Goal: Communication & Community: Answer question/provide support

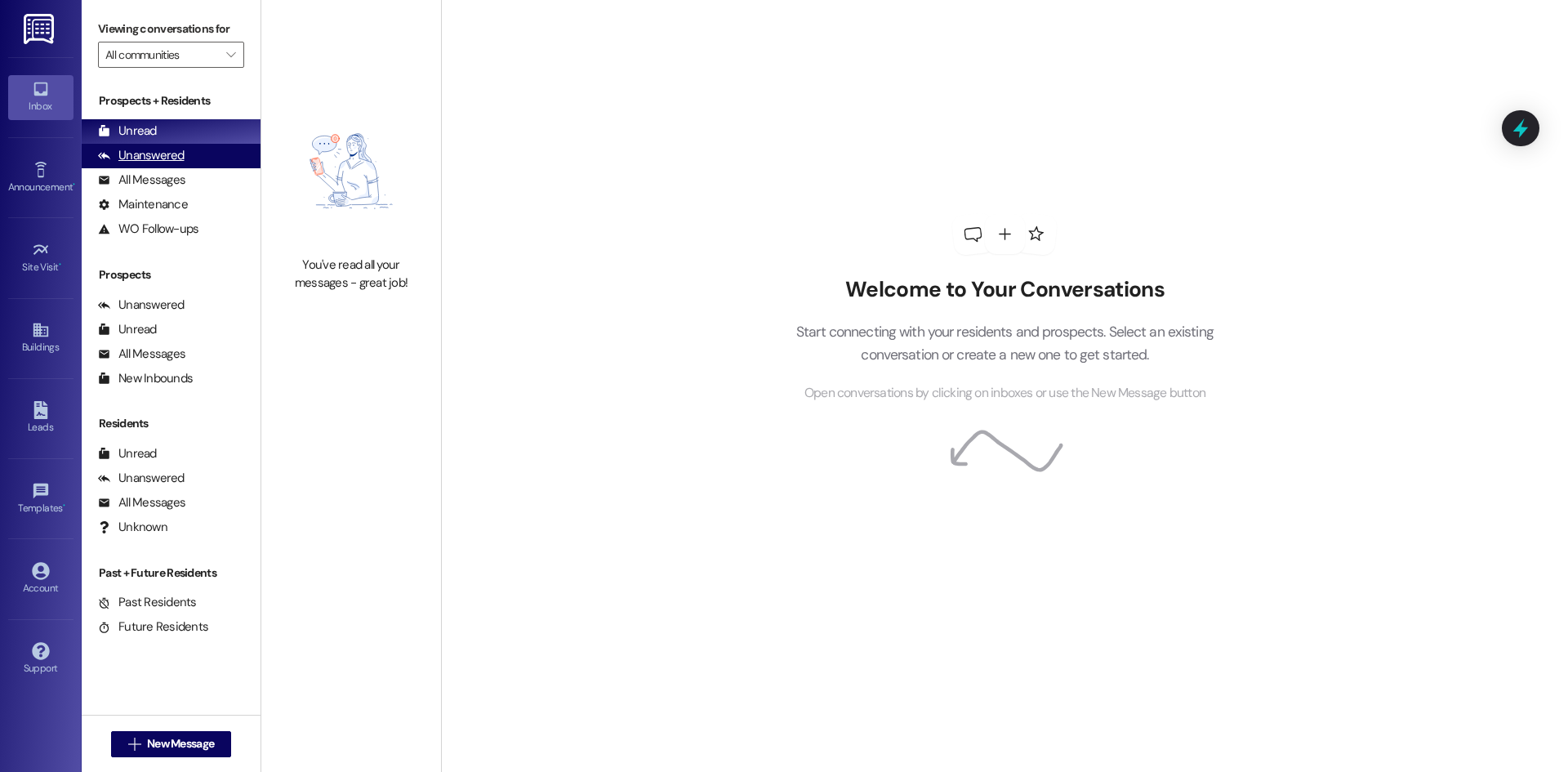
click at [212, 164] on div "Unanswered (0)" at bounding box center [170, 156] width 179 height 25
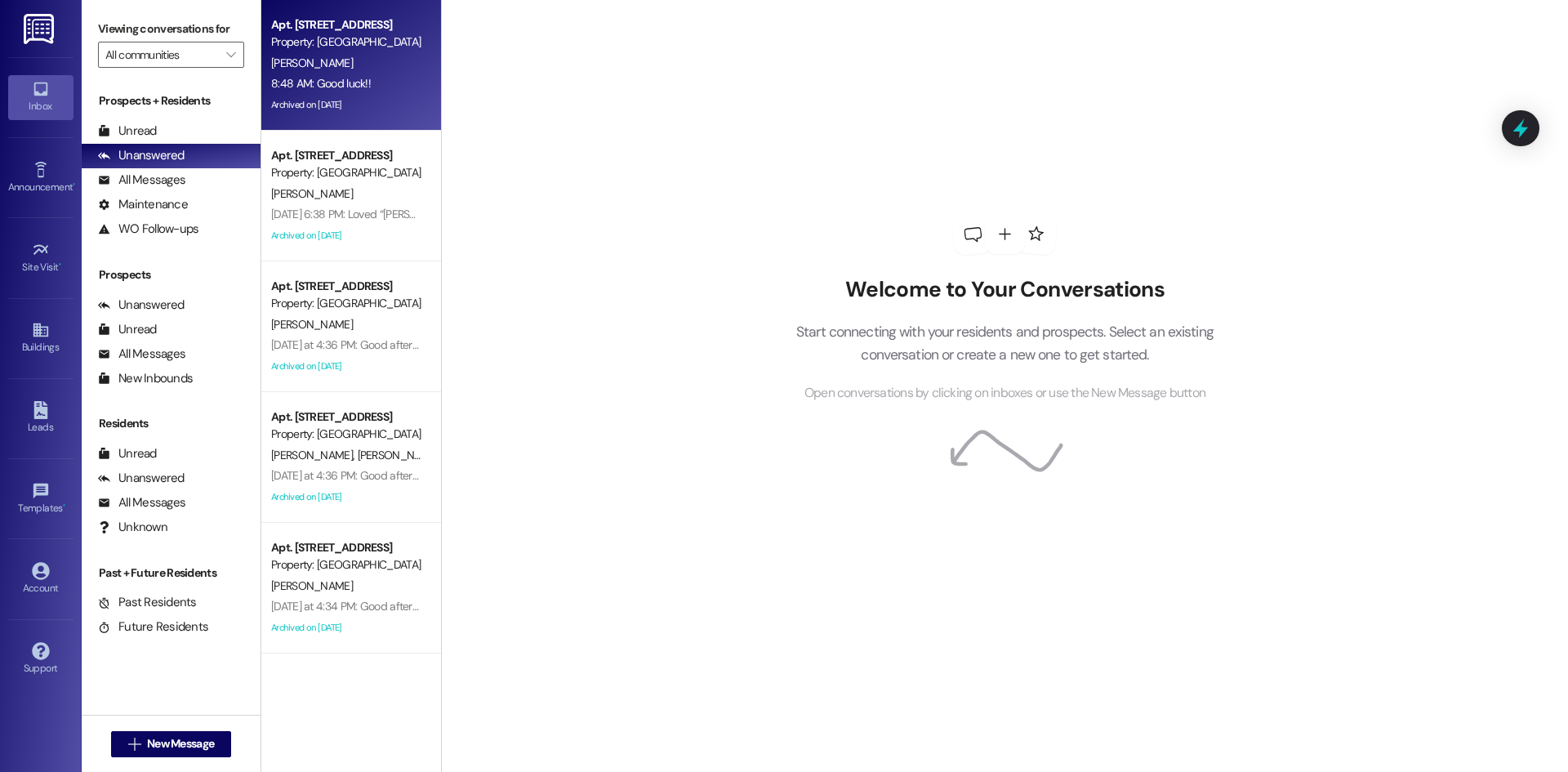
click at [354, 81] on div "8:48 AM: Good luck!! 8:48 AM: Good luck!!" at bounding box center [320, 83] width 100 height 15
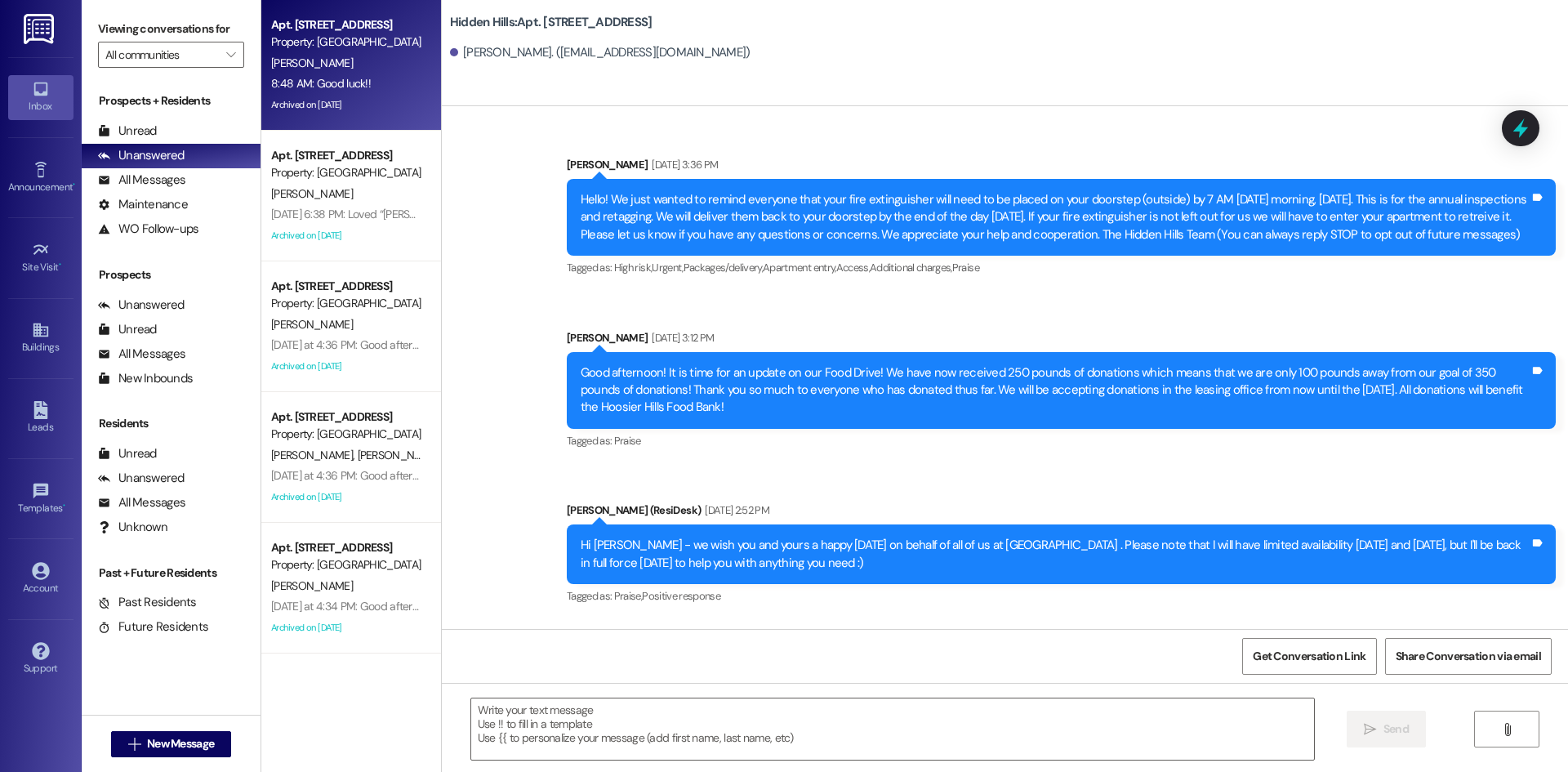
type textarea "Fetching suggested responses. Please feel free to read through the conversation…"
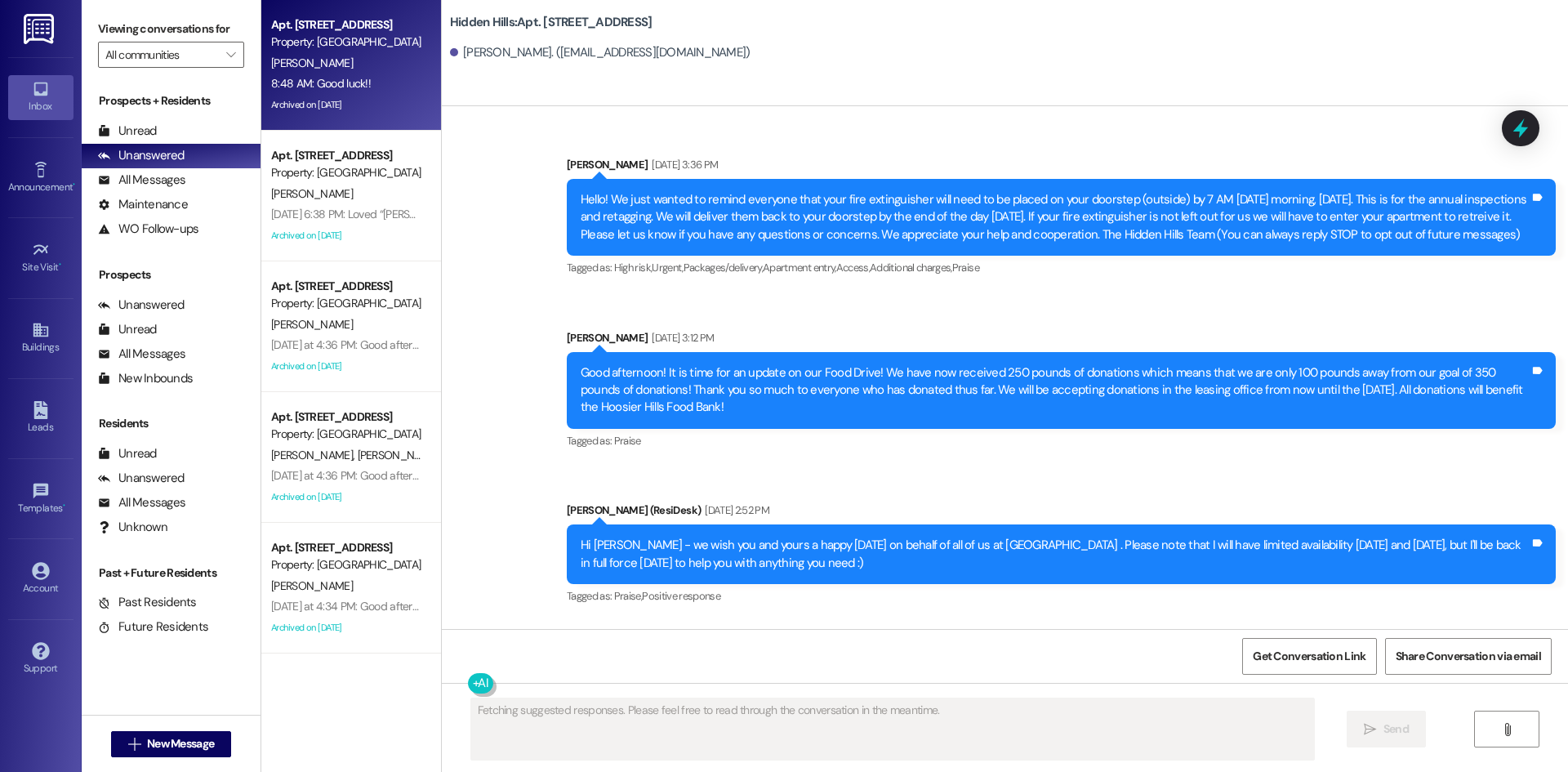
scroll to position [27247, 0]
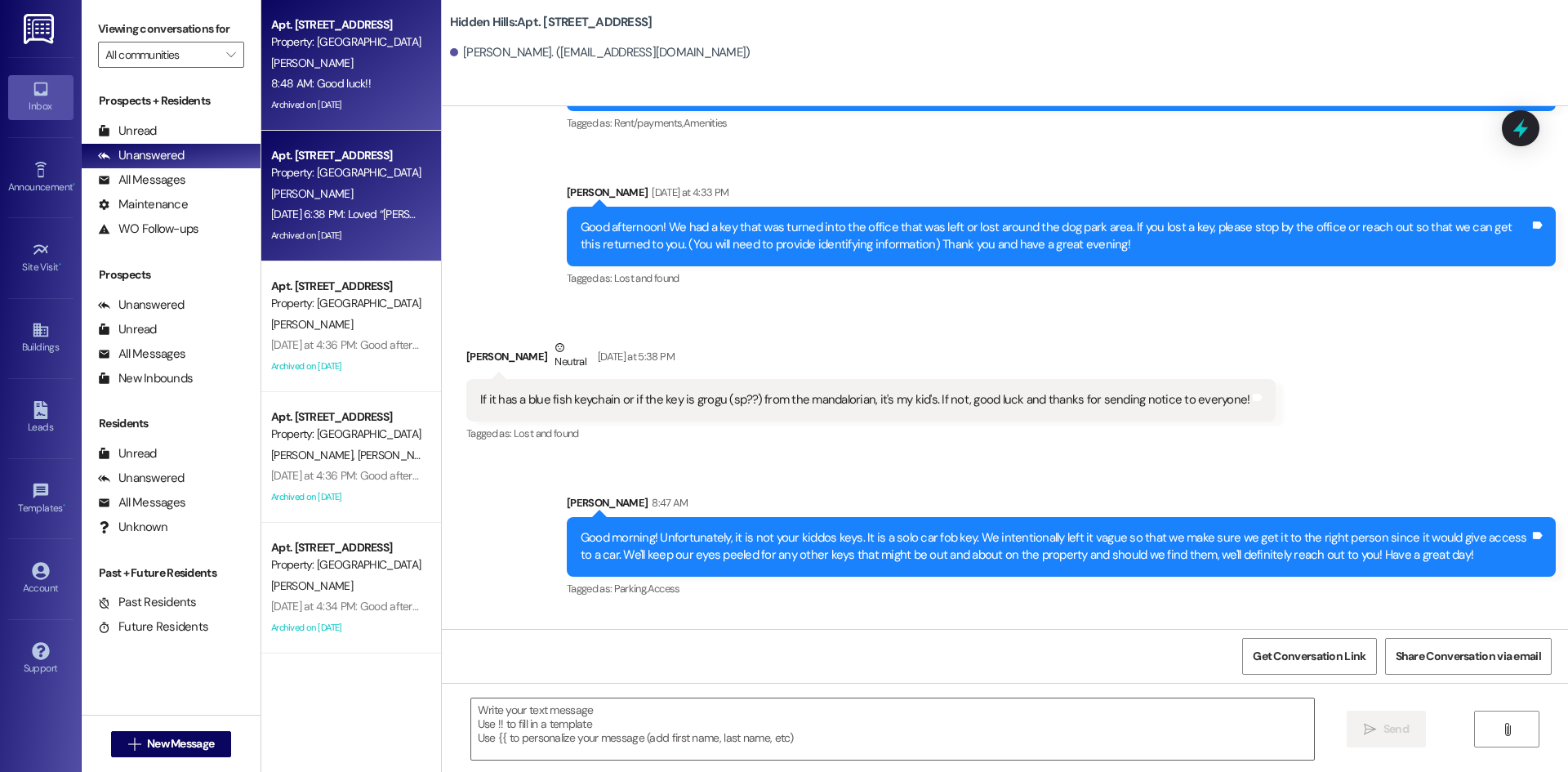
click at [349, 170] on div "Property: [GEOGRAPHIC_DATA]" at bounding box center [346, 172] width 151 height 17
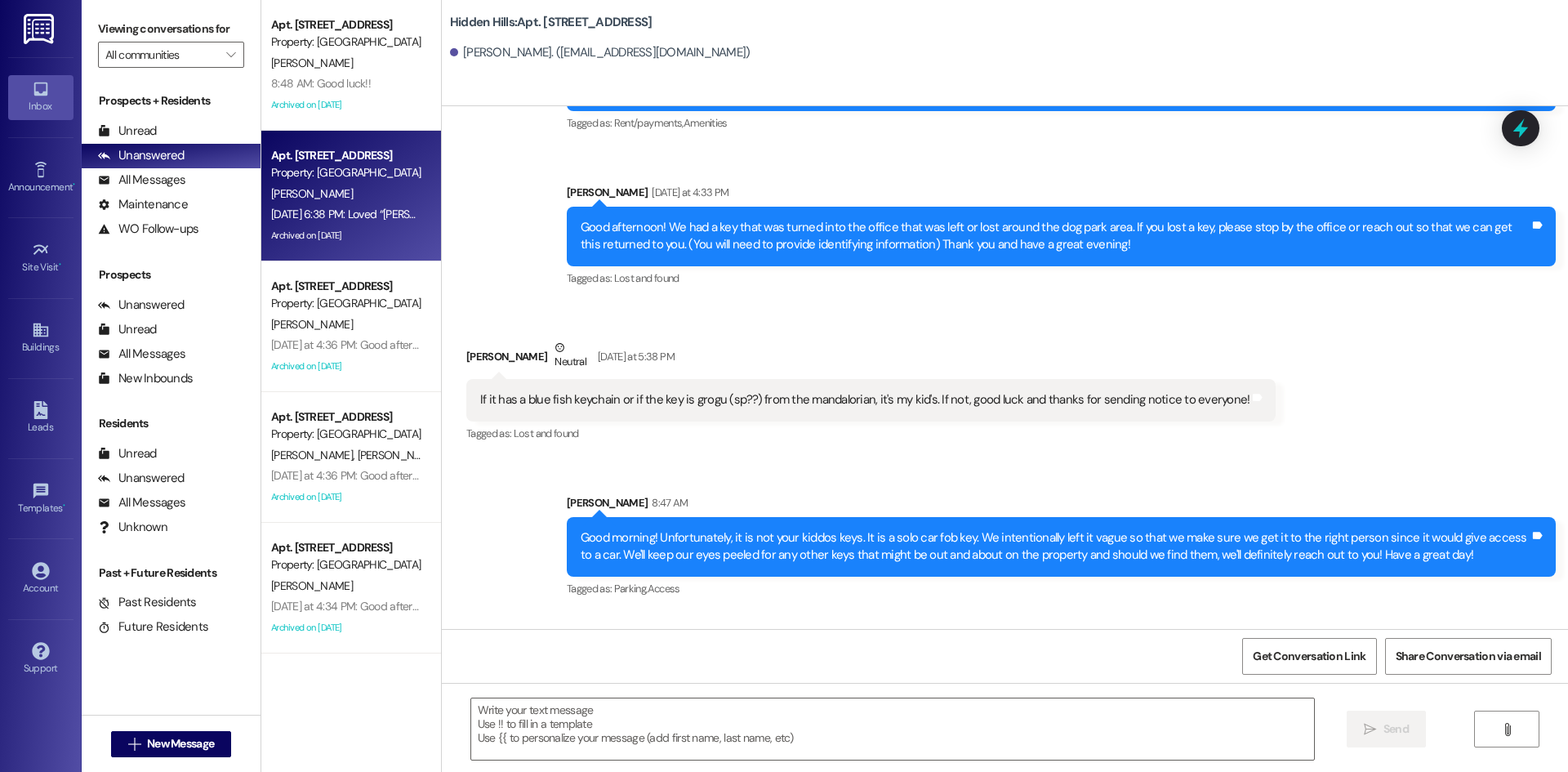
type textarea "Fetching suggested responses. Please feel free to read through the conversation…"
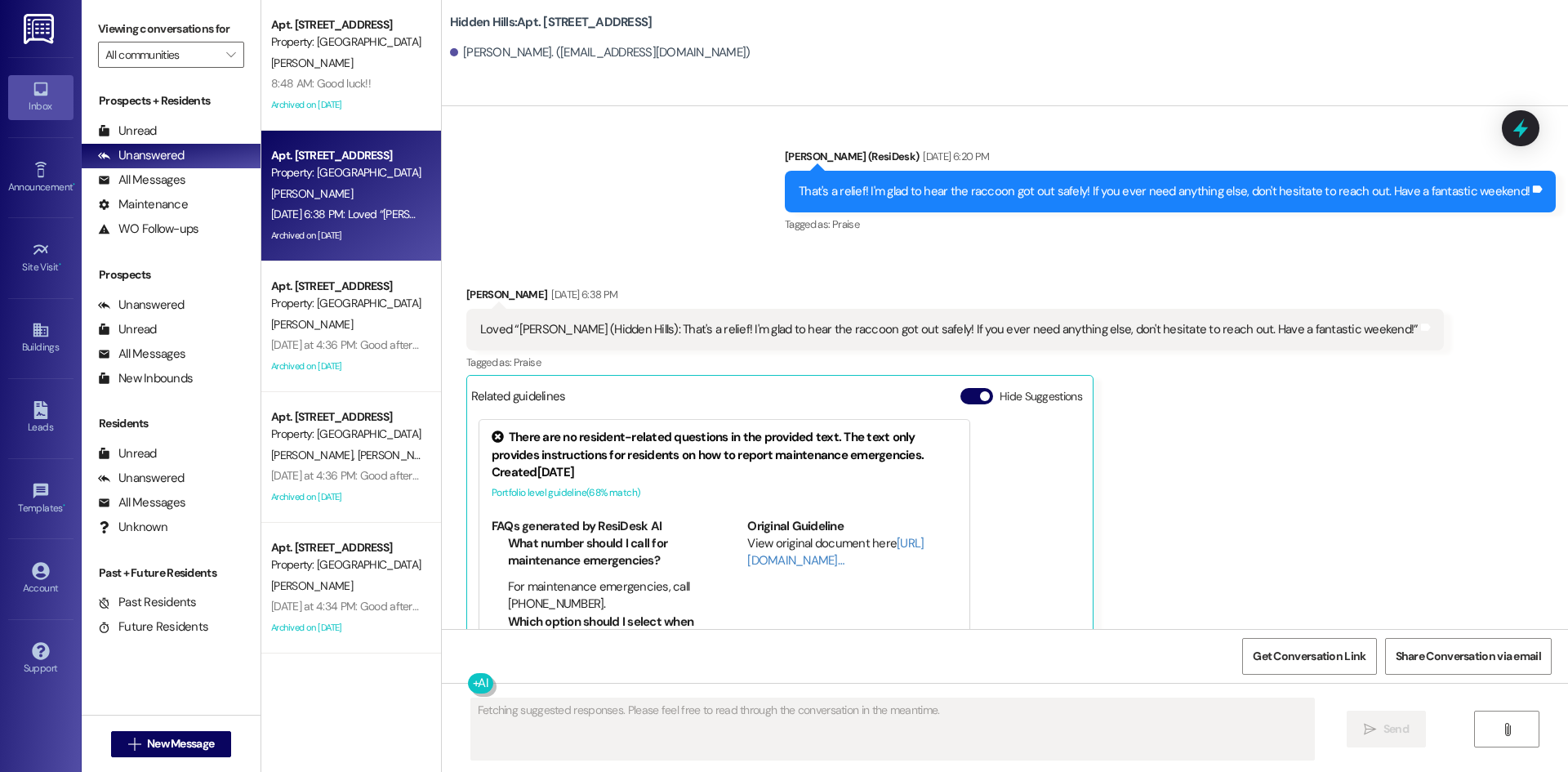
scroll to position [22252, 0]
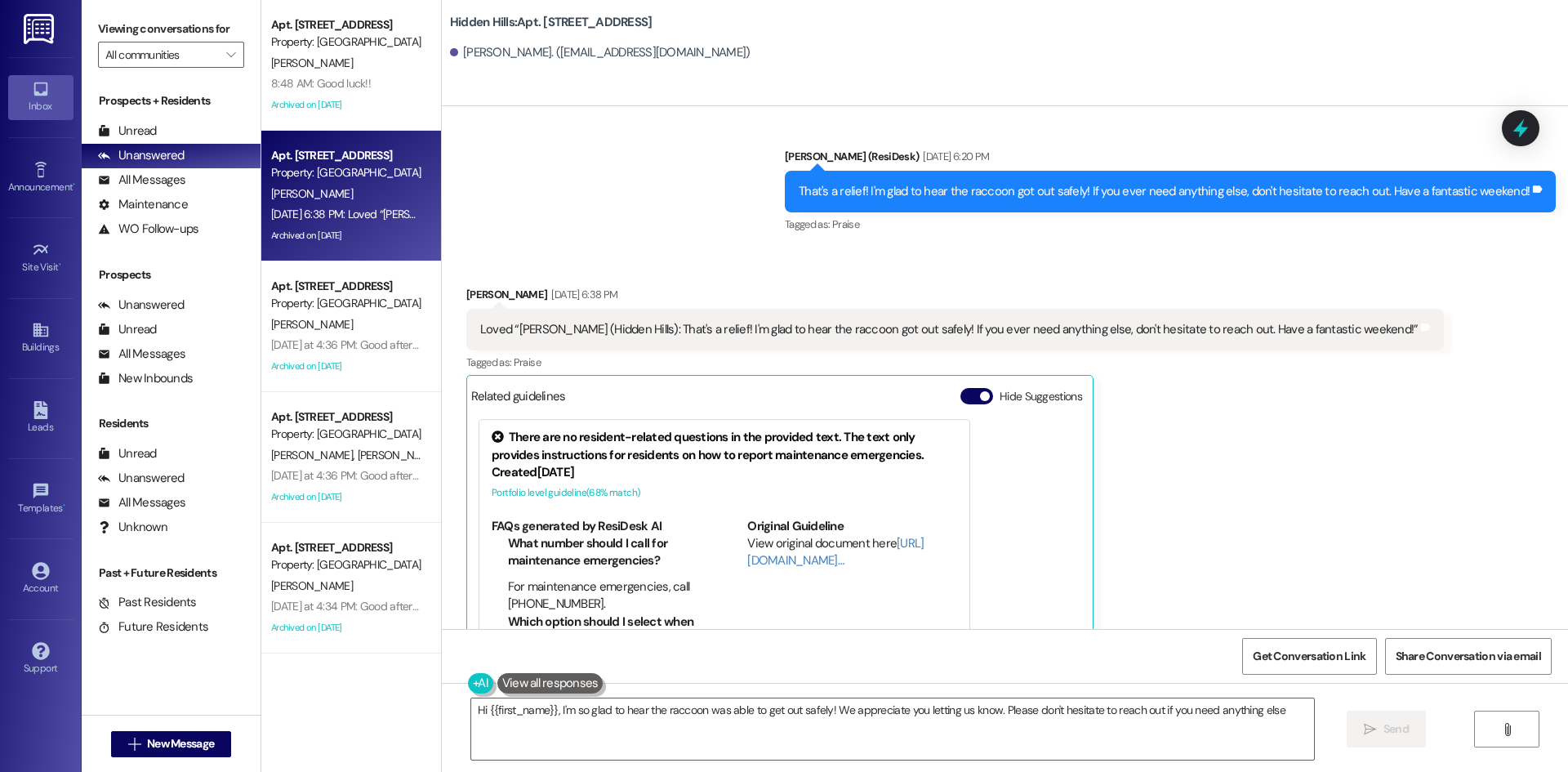
type textarea "Hi {{first_name}}, I'm so glad to hear the raccoon was able to get out safely! …"
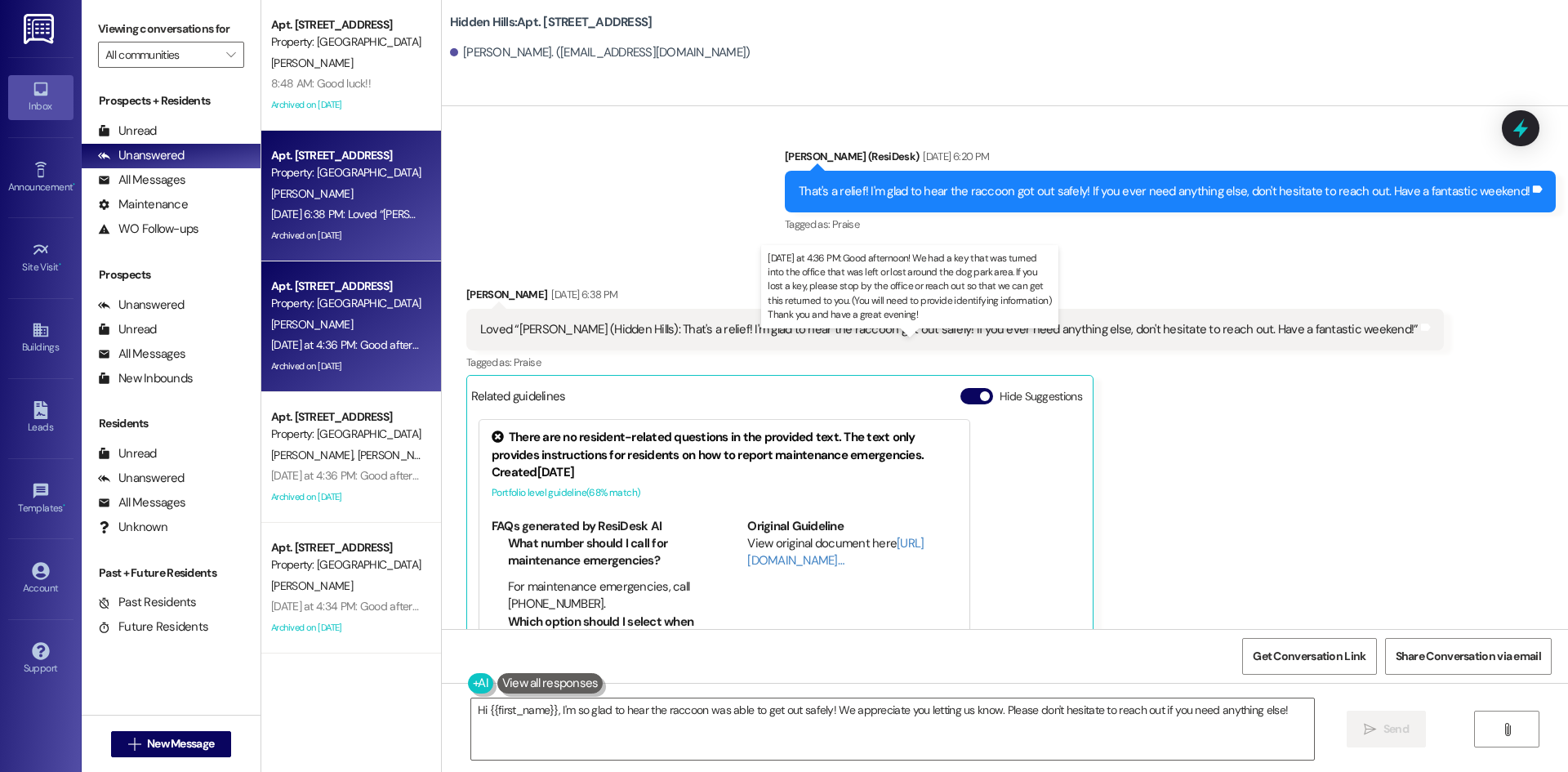
click at [332, 344] on div "[DATE] at 4:36 PM: Good afternoon! We had a key that was turned into the office…" at bounding box center [997, 344] width 1451 height 15
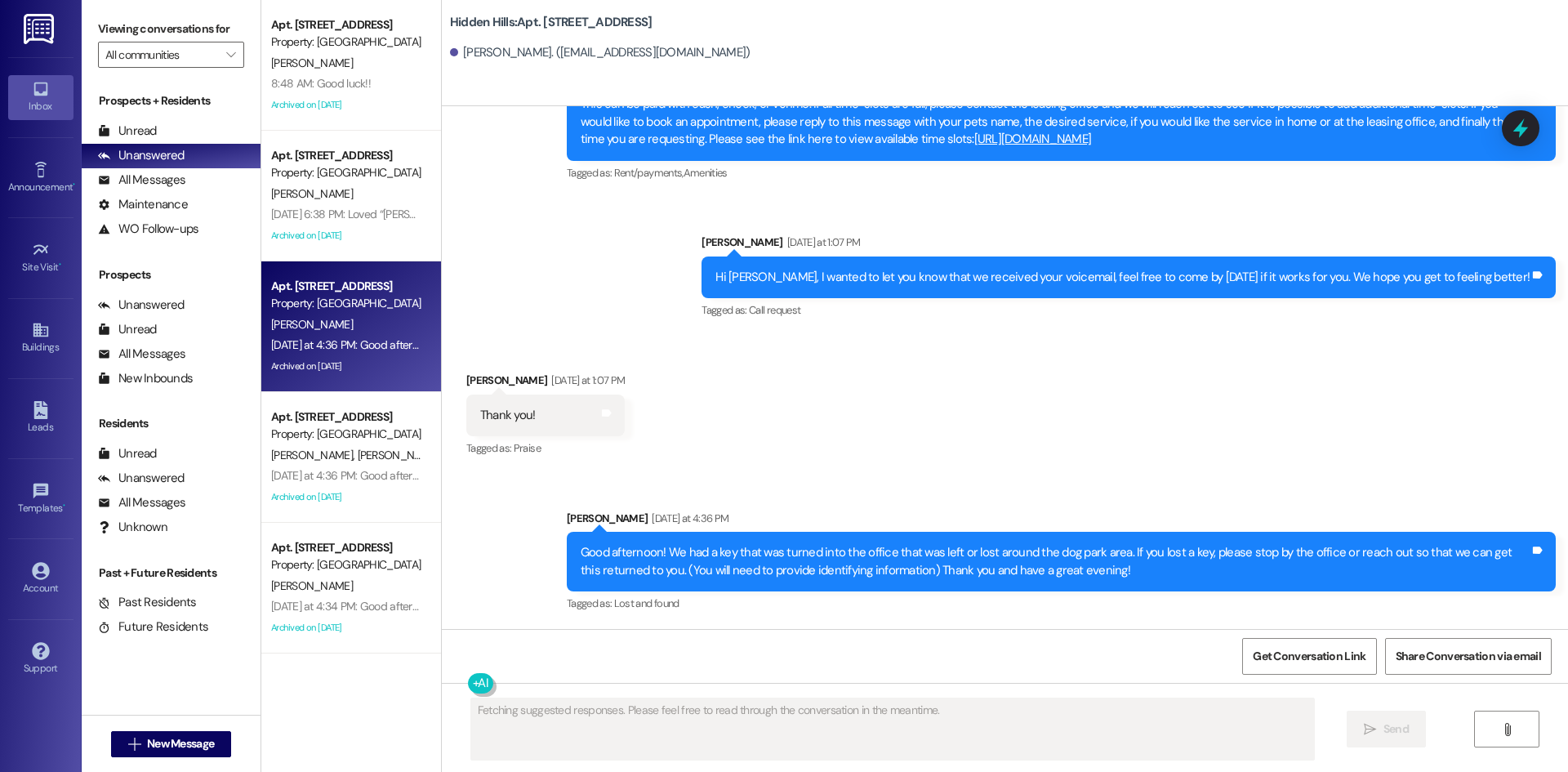
scroll to position [21006, 0]
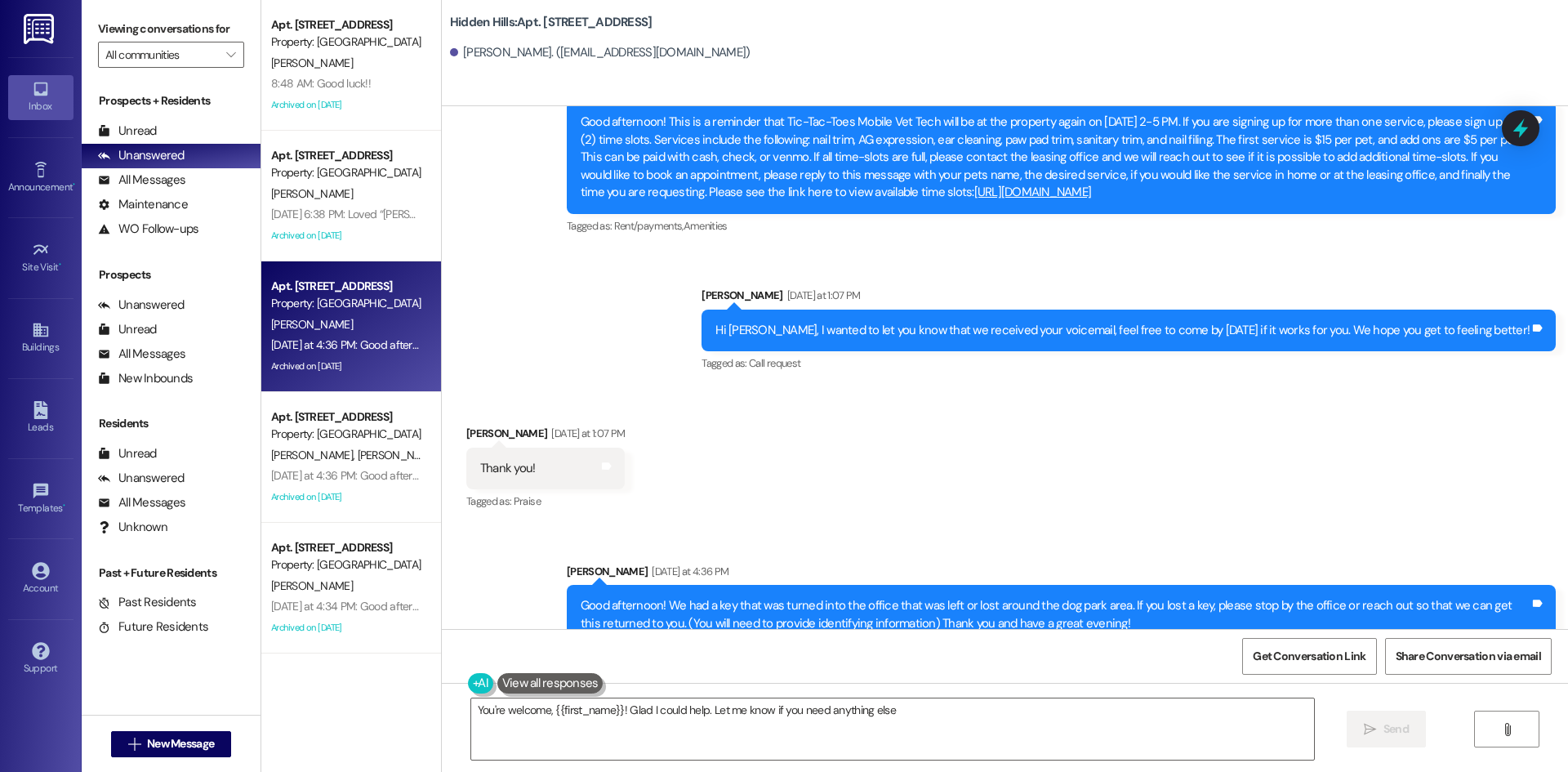
type textarea "You're welcome, {{first_name}}! Glad I could help. Let me know if you need anyt…"
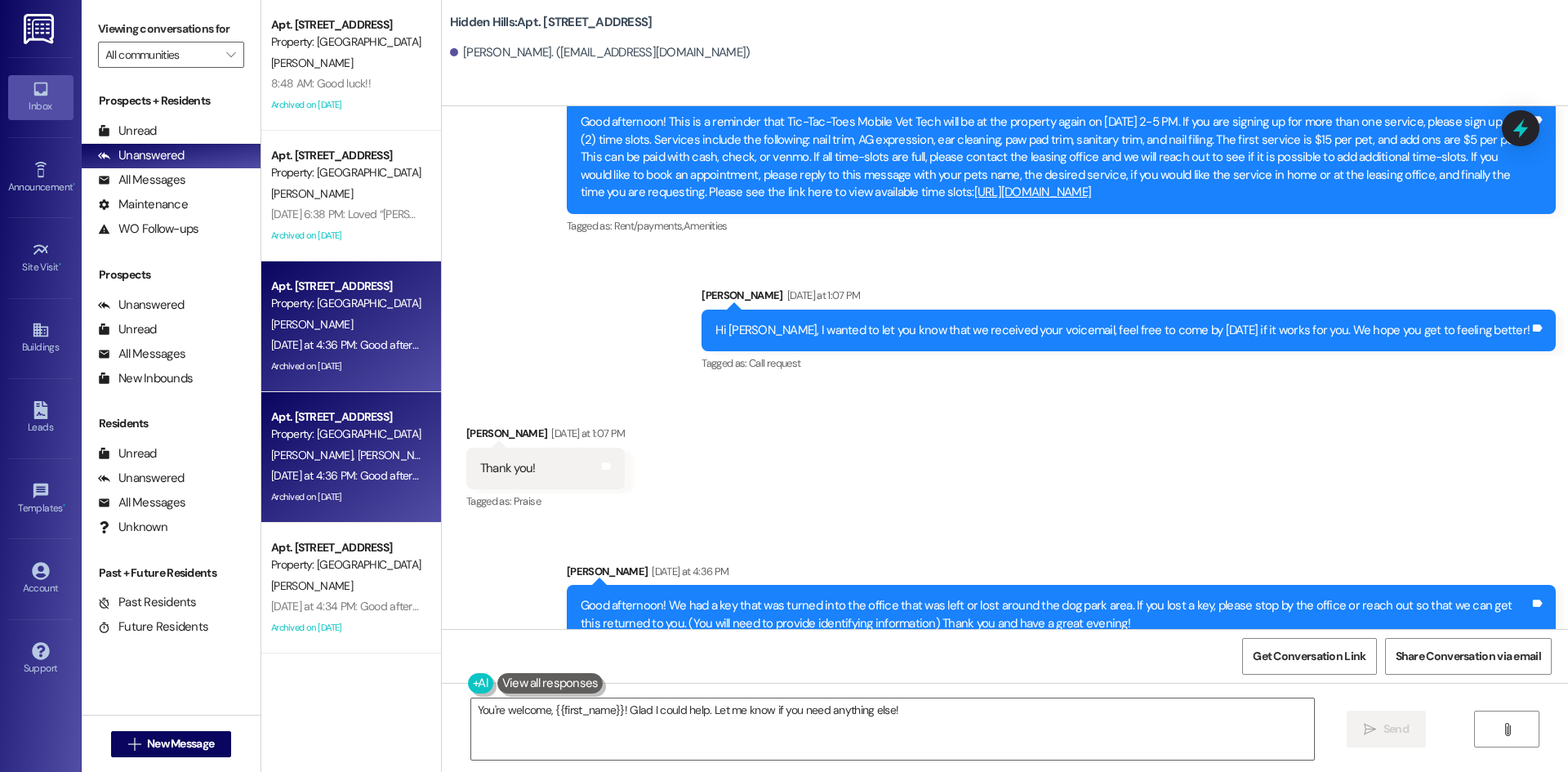
click at [348, 429] on div "Property: [GEOGRAPHIC_DATA]" at bounding box center [346, 434] width 151 height 17
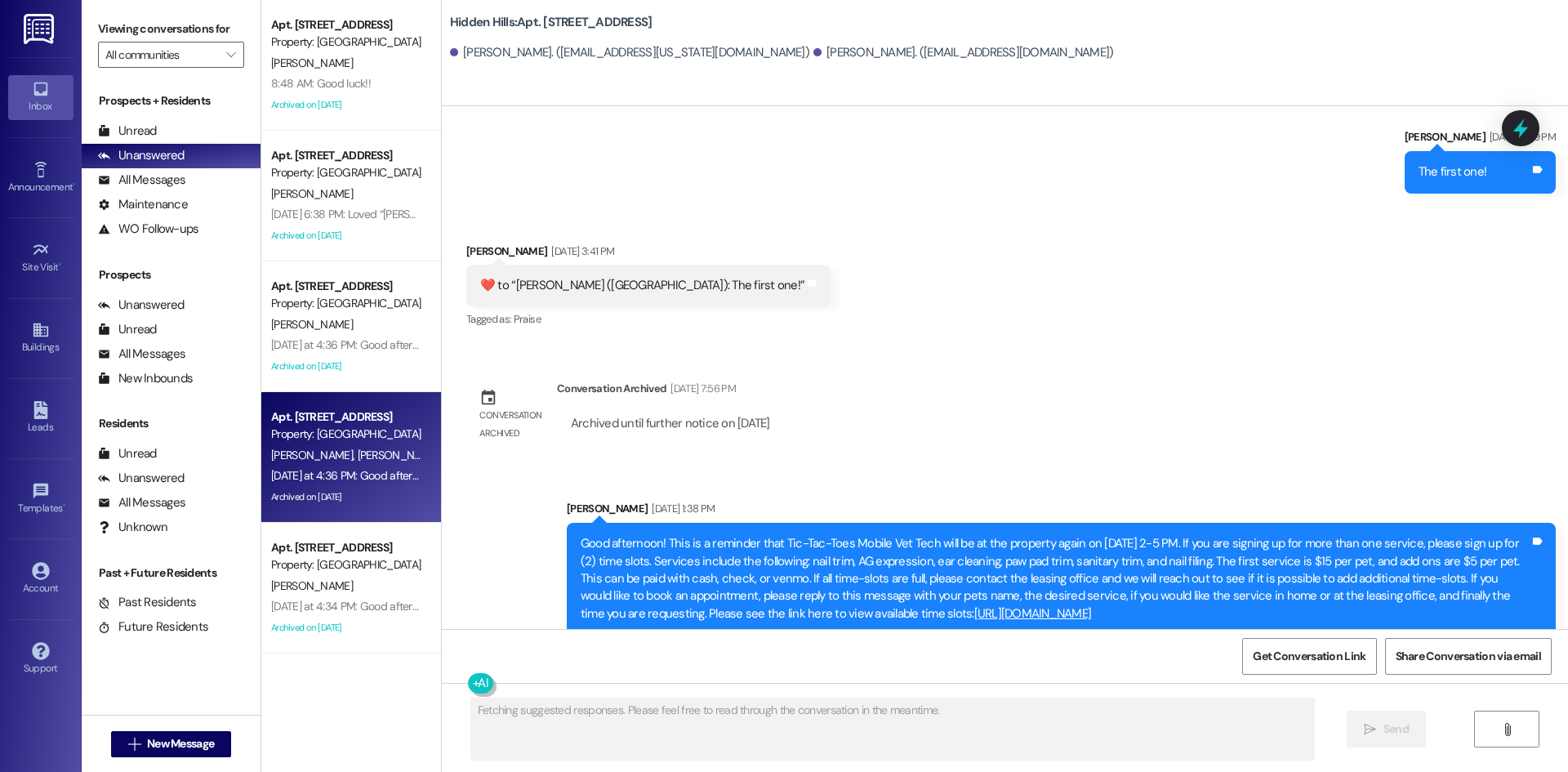
scroll to position [27881, 0]
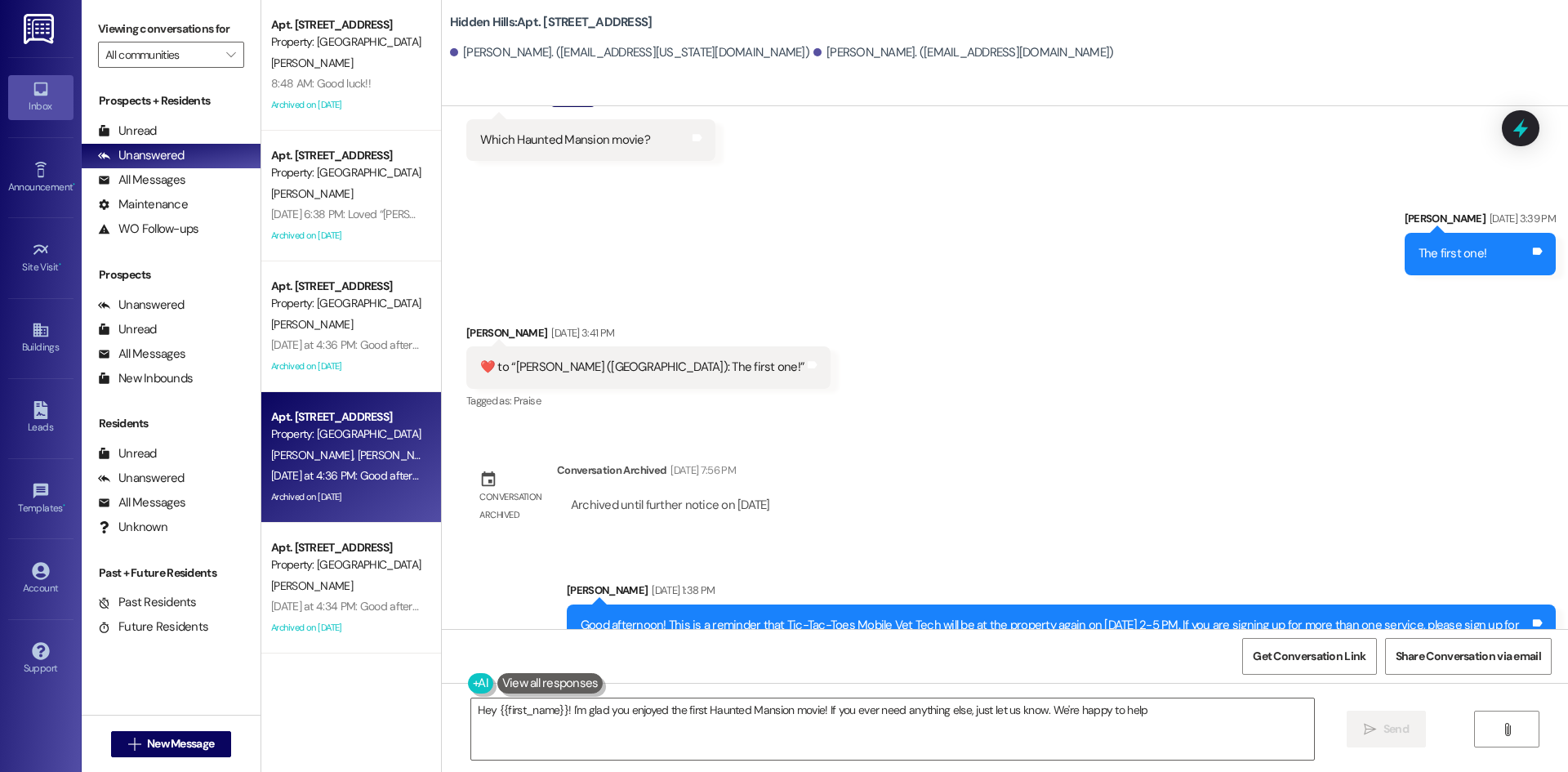
type textarea "Hey {{first_name}}! I'm glad you enjoyed the first Haunted Mansion movie! If yo…"
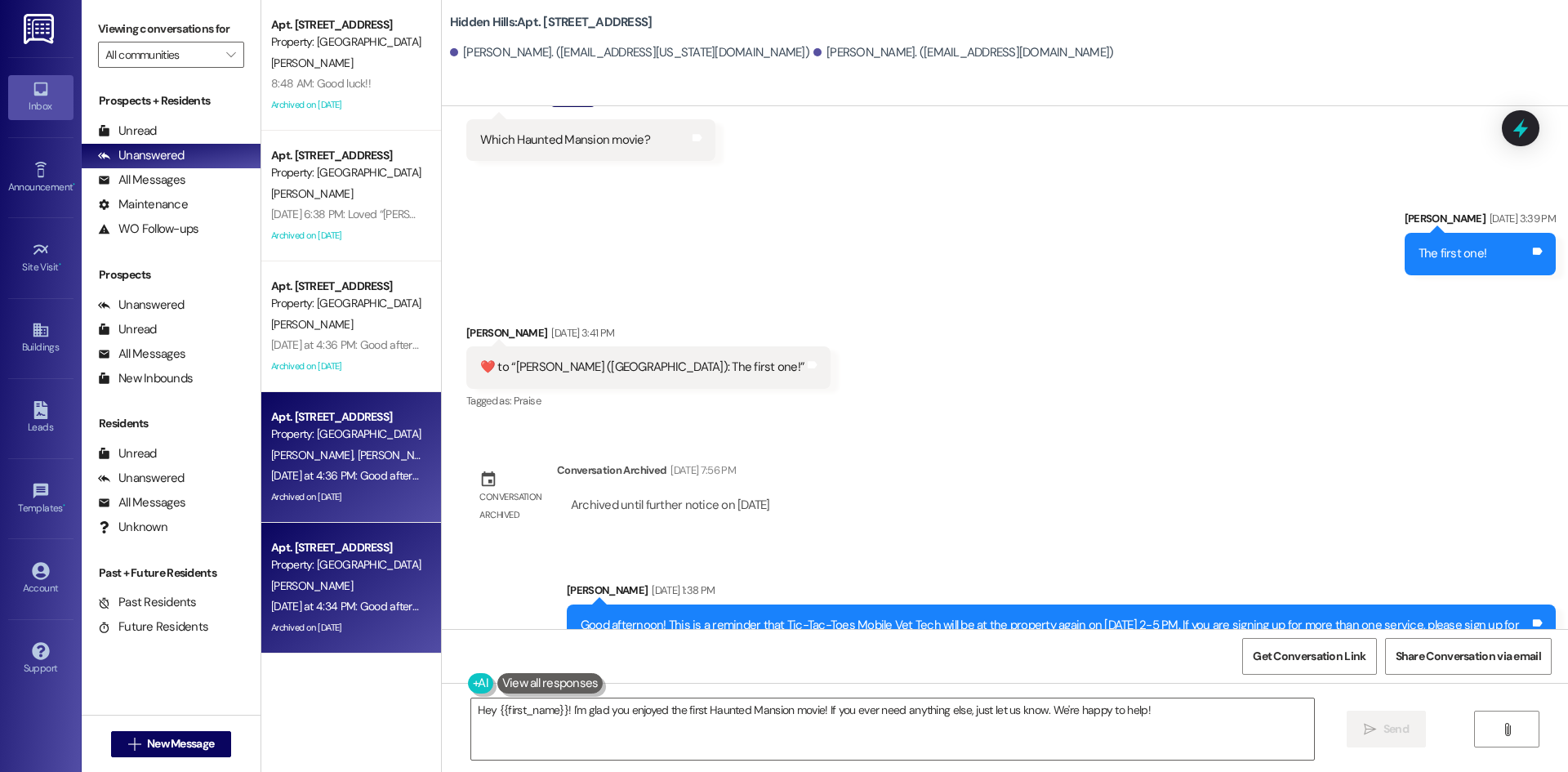
click at [365, 585] on div "[PERSON_NAME]" at bounding box center [346, 586] width 155 height 20
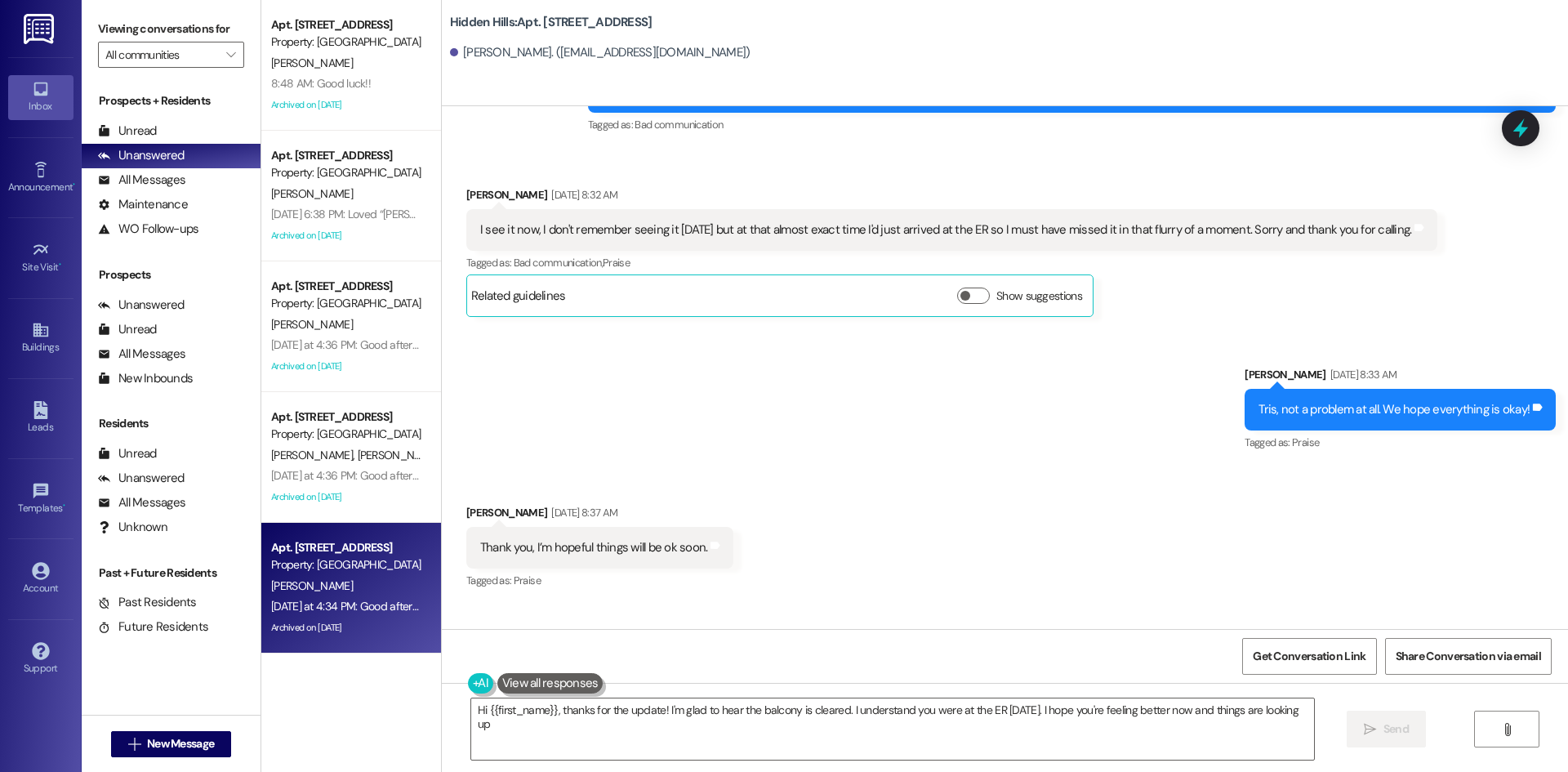
type textarea "Hi {{first_name}}, thanks for the update! I'm glad to hear the balcony is clear…"
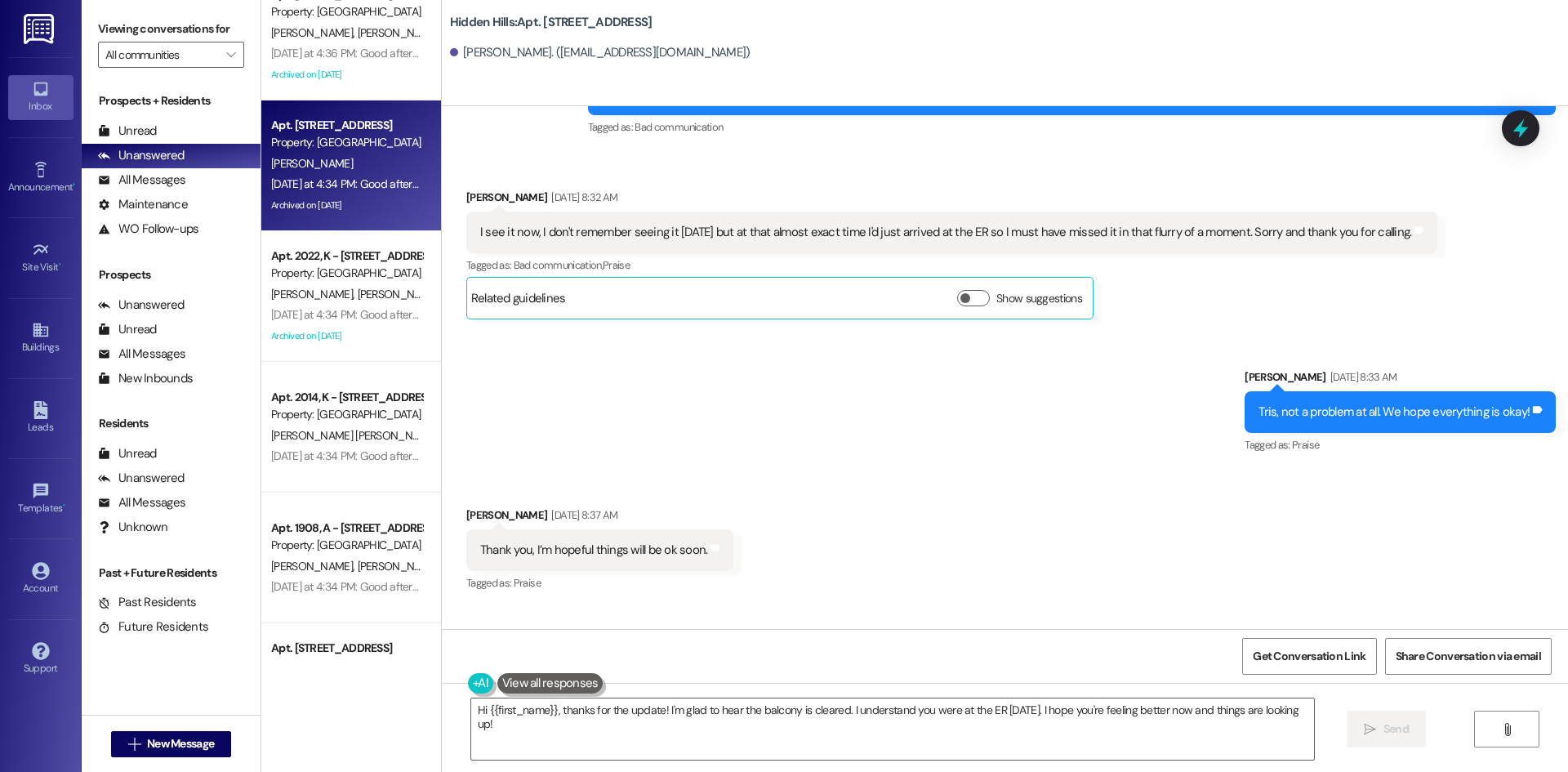
scroll to position [490, 0]
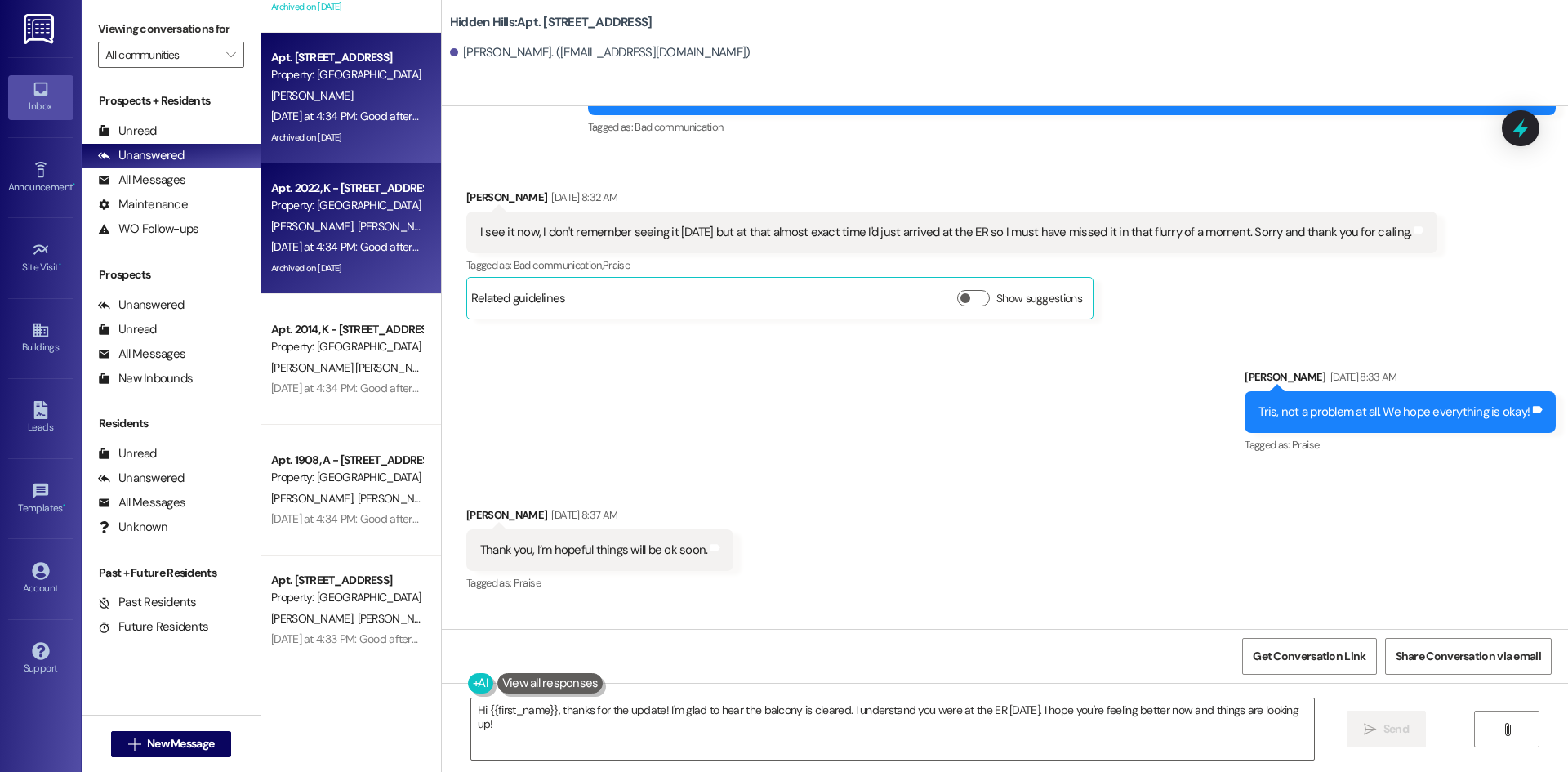
click at [381, 251] on div "[DATE] at 4:34 PM: Good afternoon! We had a key that was turned into the office…" at bounding box center [997, 246] width 1451 height 15
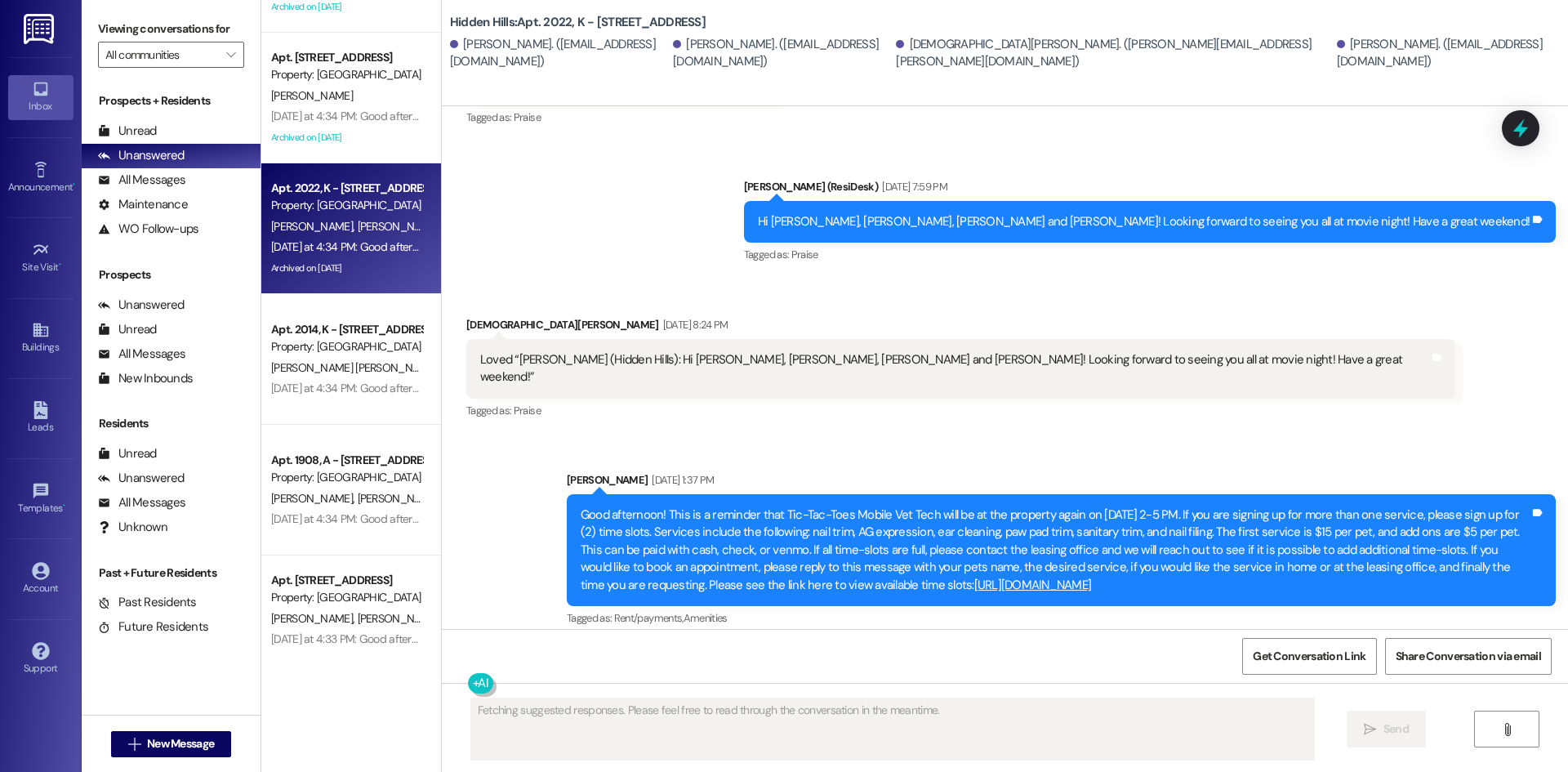
scroll to position [46045, 0]
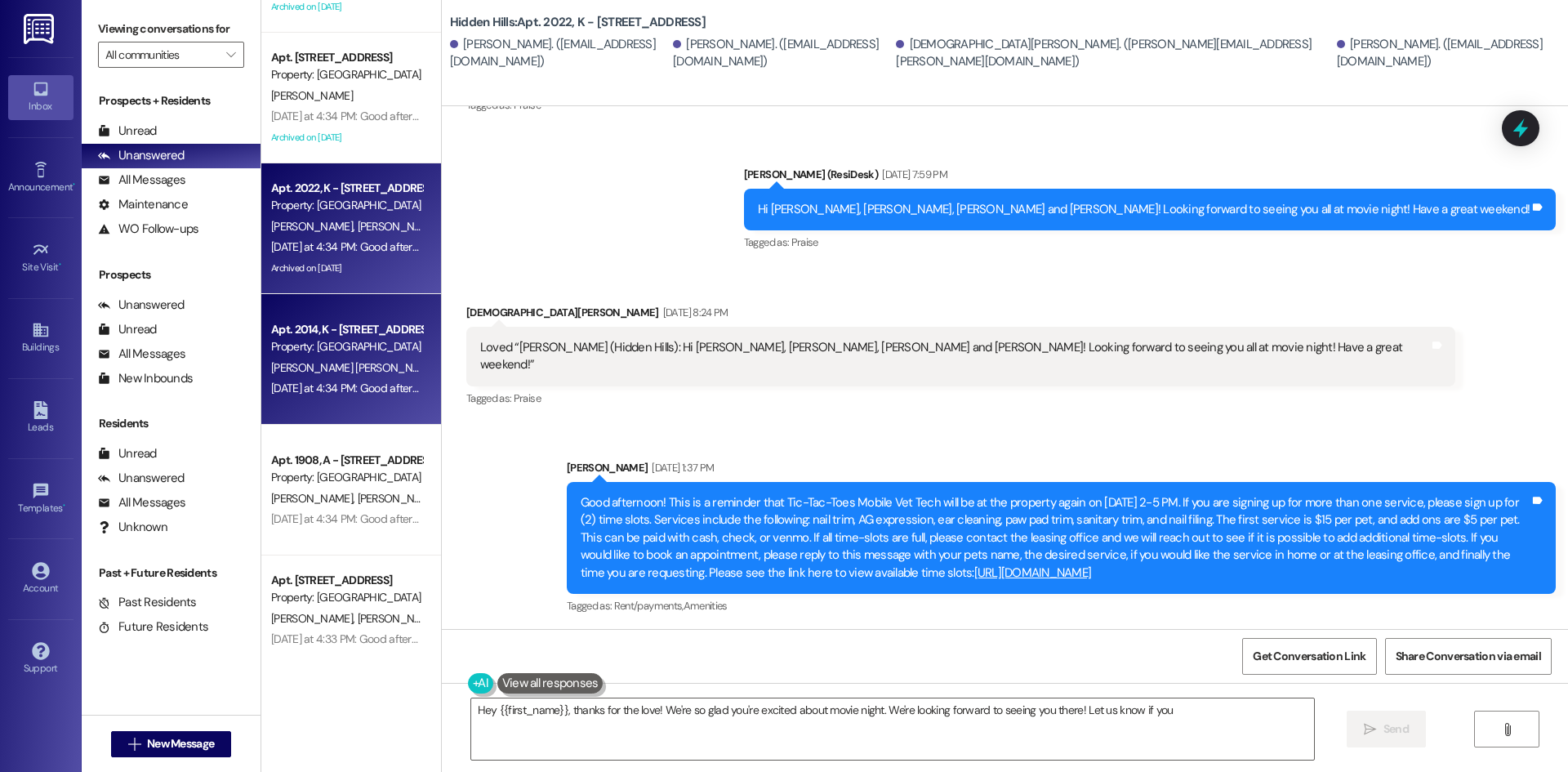
type textarea "Hey {{first_name}}, thanks for the love! We're so glad you're excited about mov…"
click at [385, 391] on div "[DATE] at 4:34 PM: Good afternoon! We had a key that was turned into the office…" at bounding box center [997, 388] width 1451 height 15
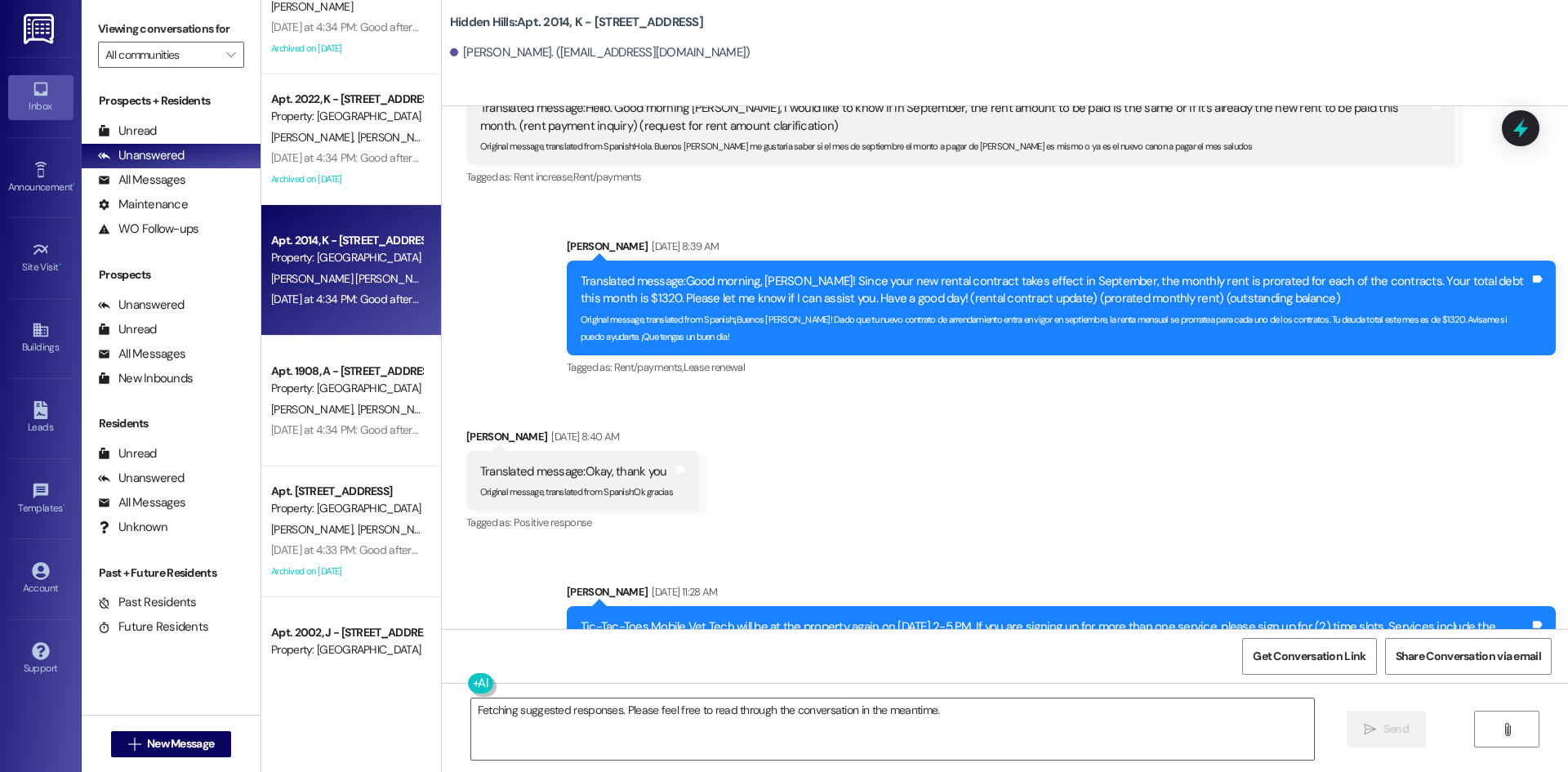
scroll to position [735, 0]
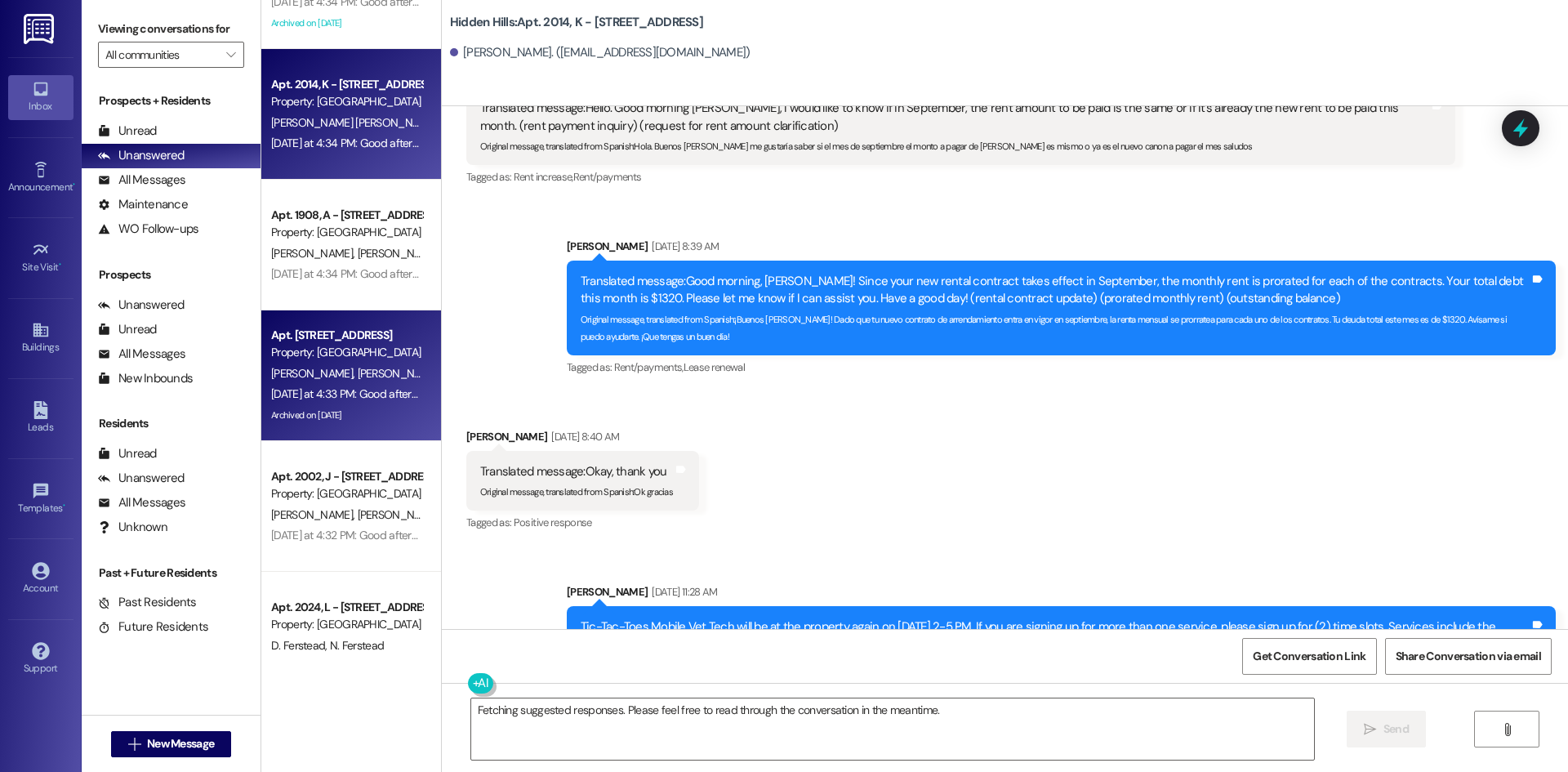
click at [396, 343] on div "Apt. [STREET_ADDRESS]" at bounding box center [346, 335] width 151 height 17
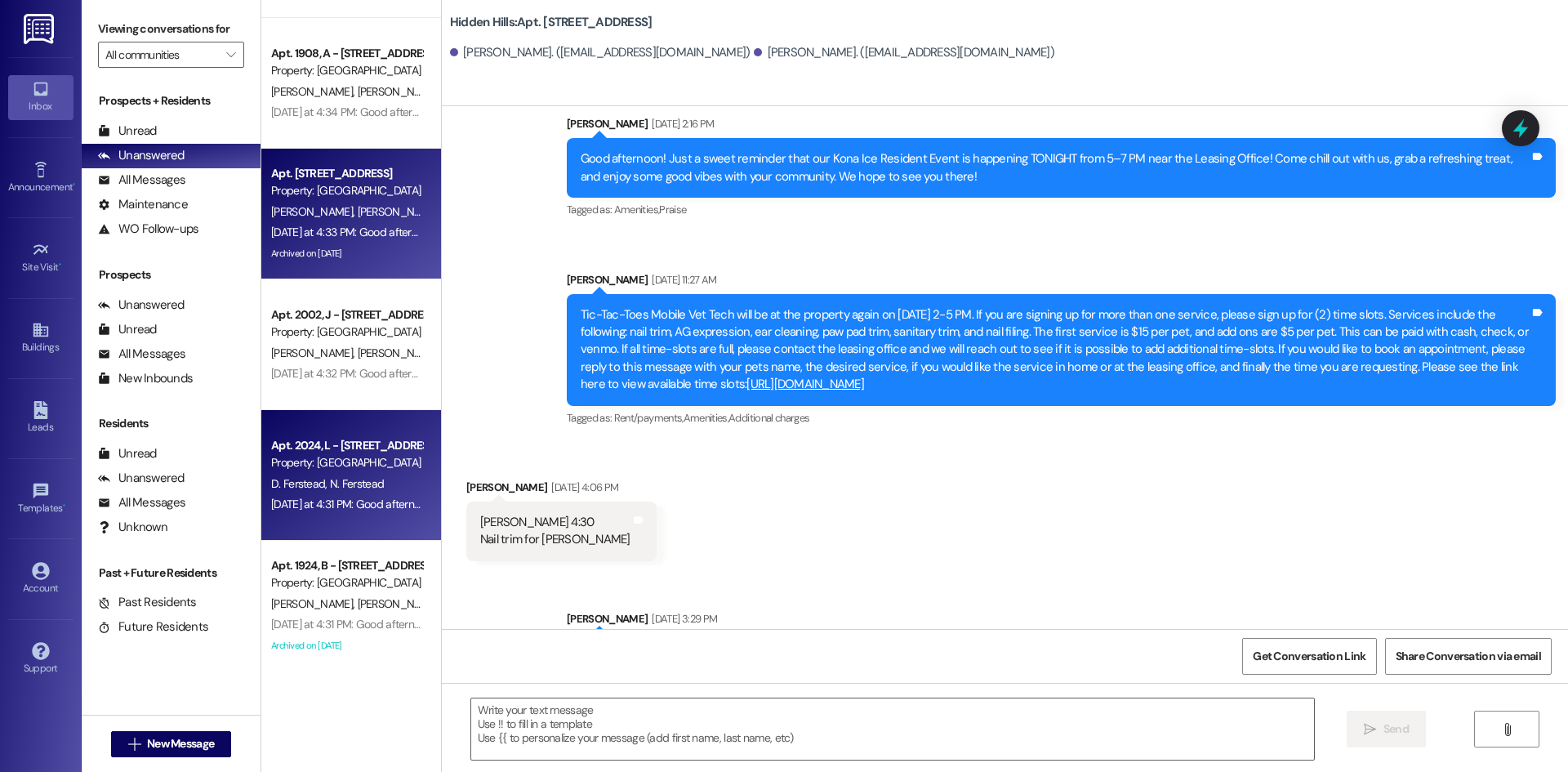
scroll to position [898, 0]
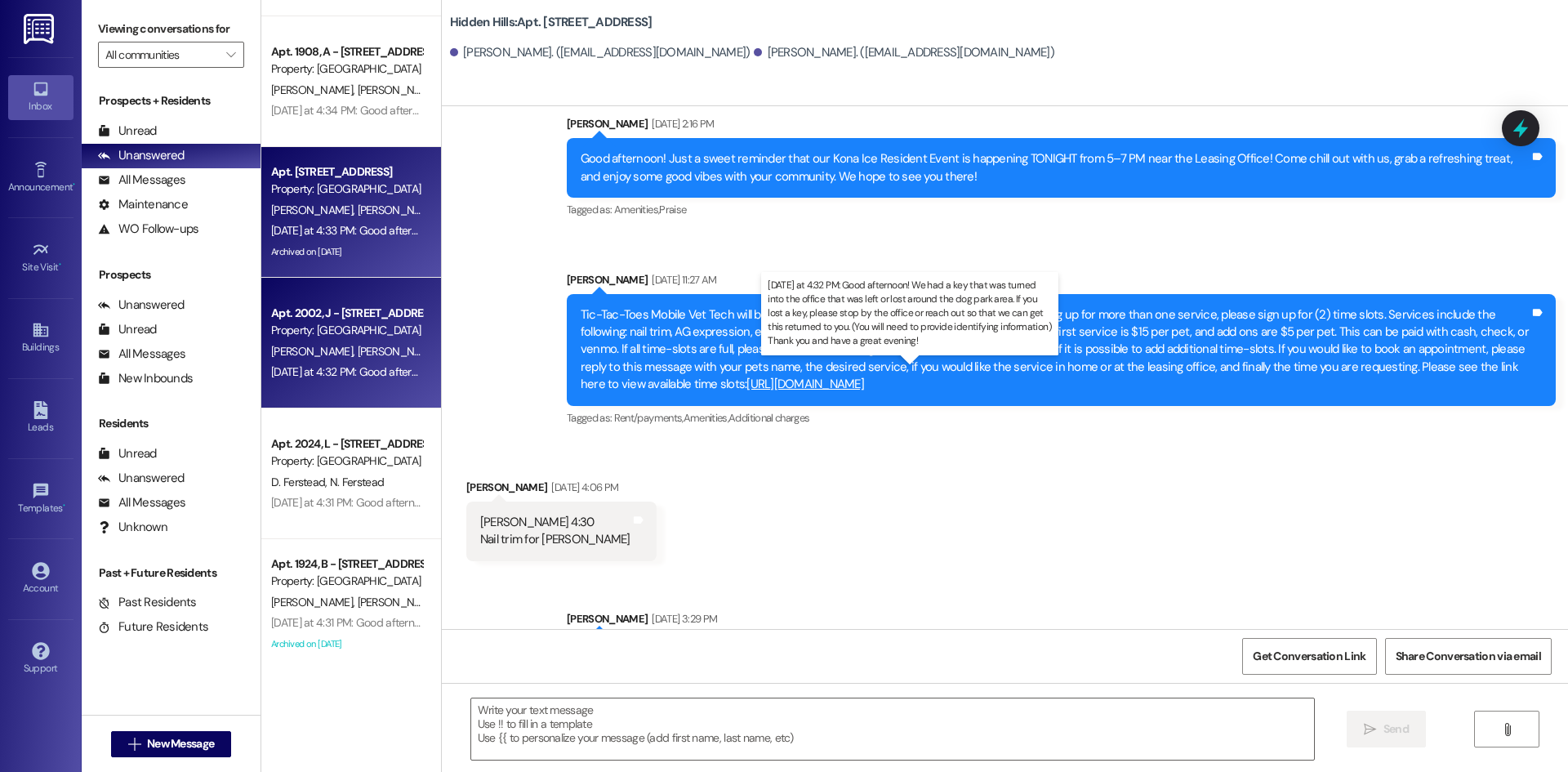
click at [357, 369] on div "[DATE] at 4:32 PM: Good afternoon! We had a key that was turned into the office…" at bounding box center [996, 371] width 1451 height 15
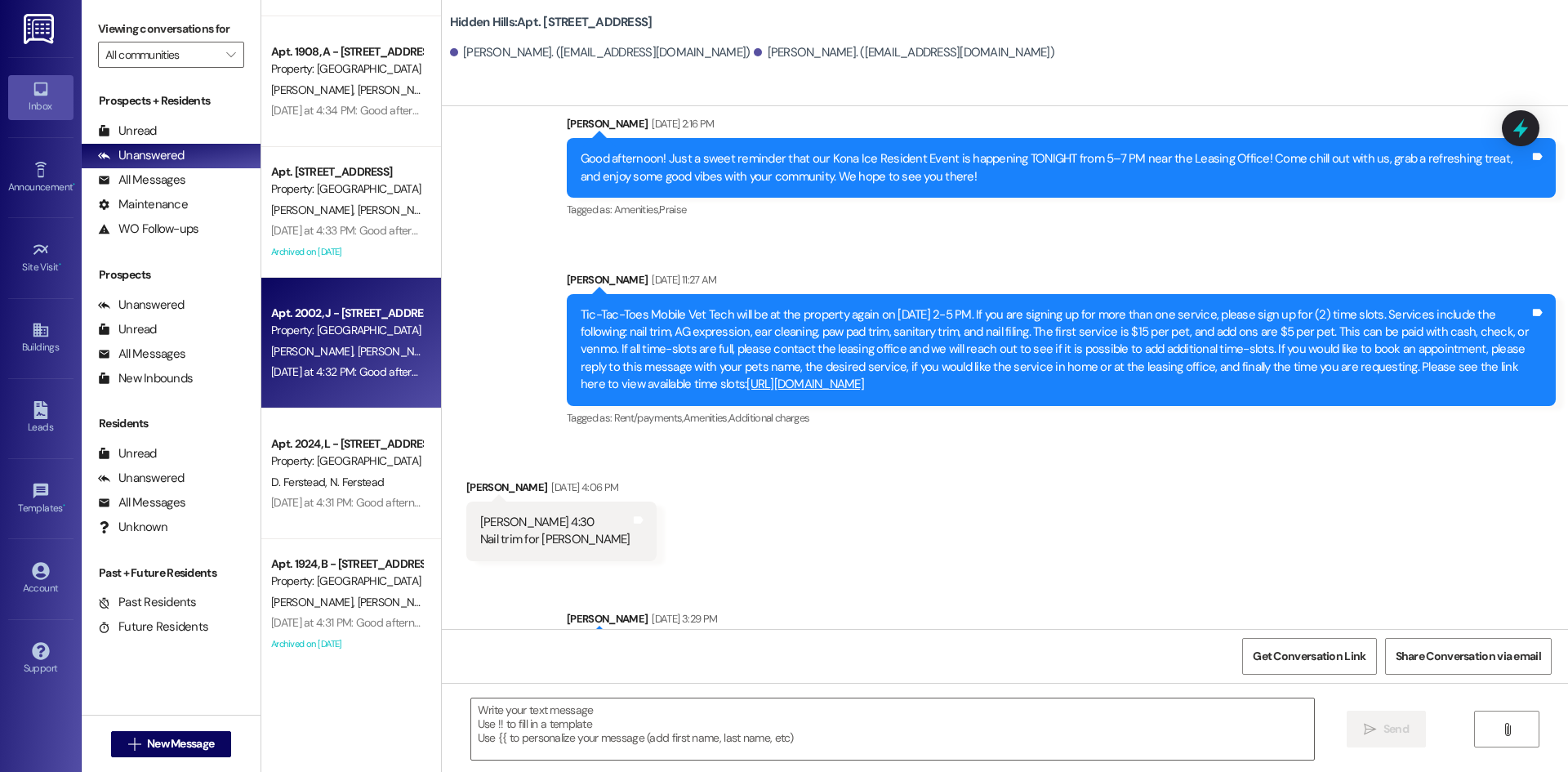
type textarea "Fetching suggested responses. Please feel free to read through the conversation…"
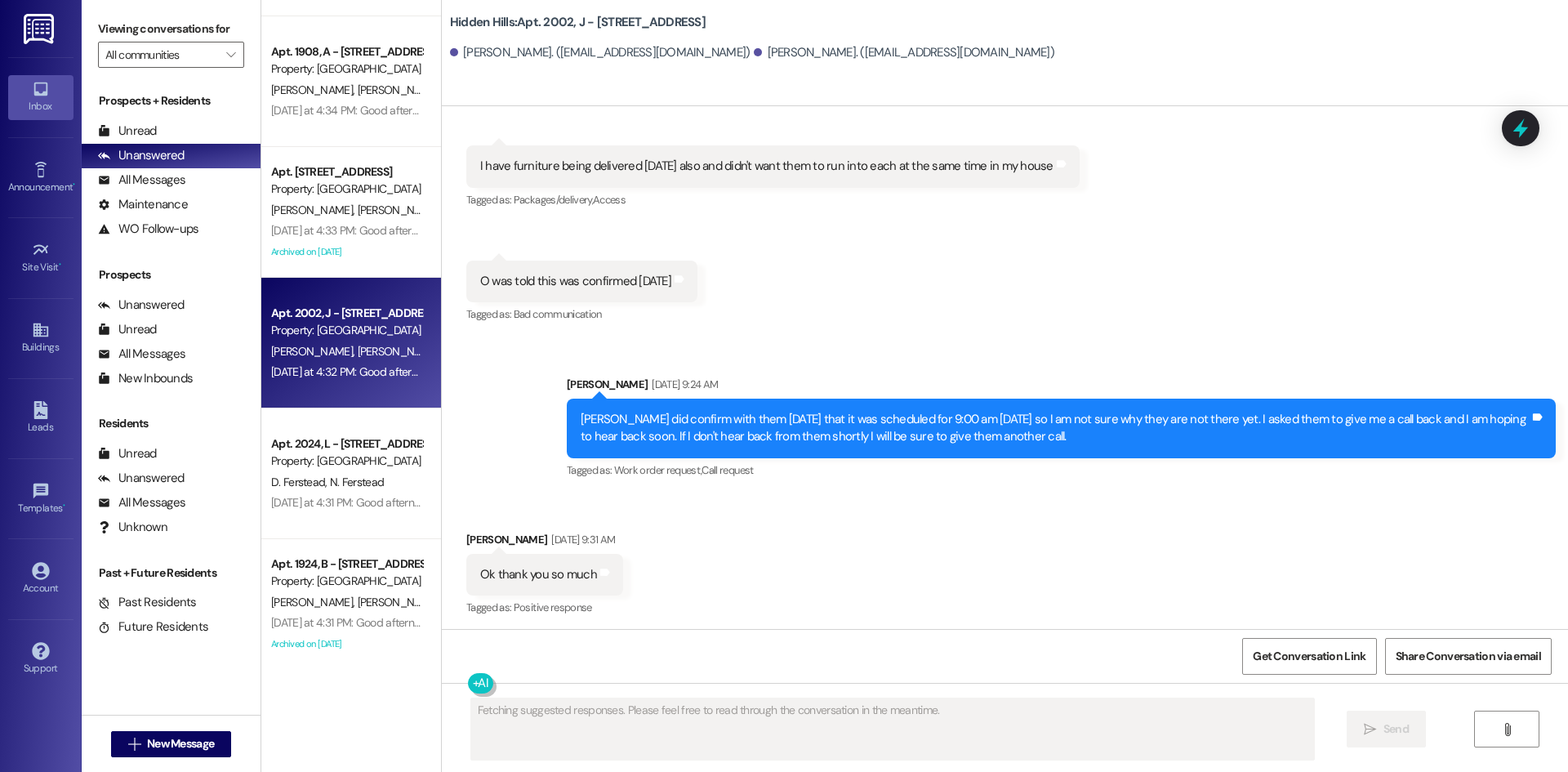
scroll to position [26484, 0]
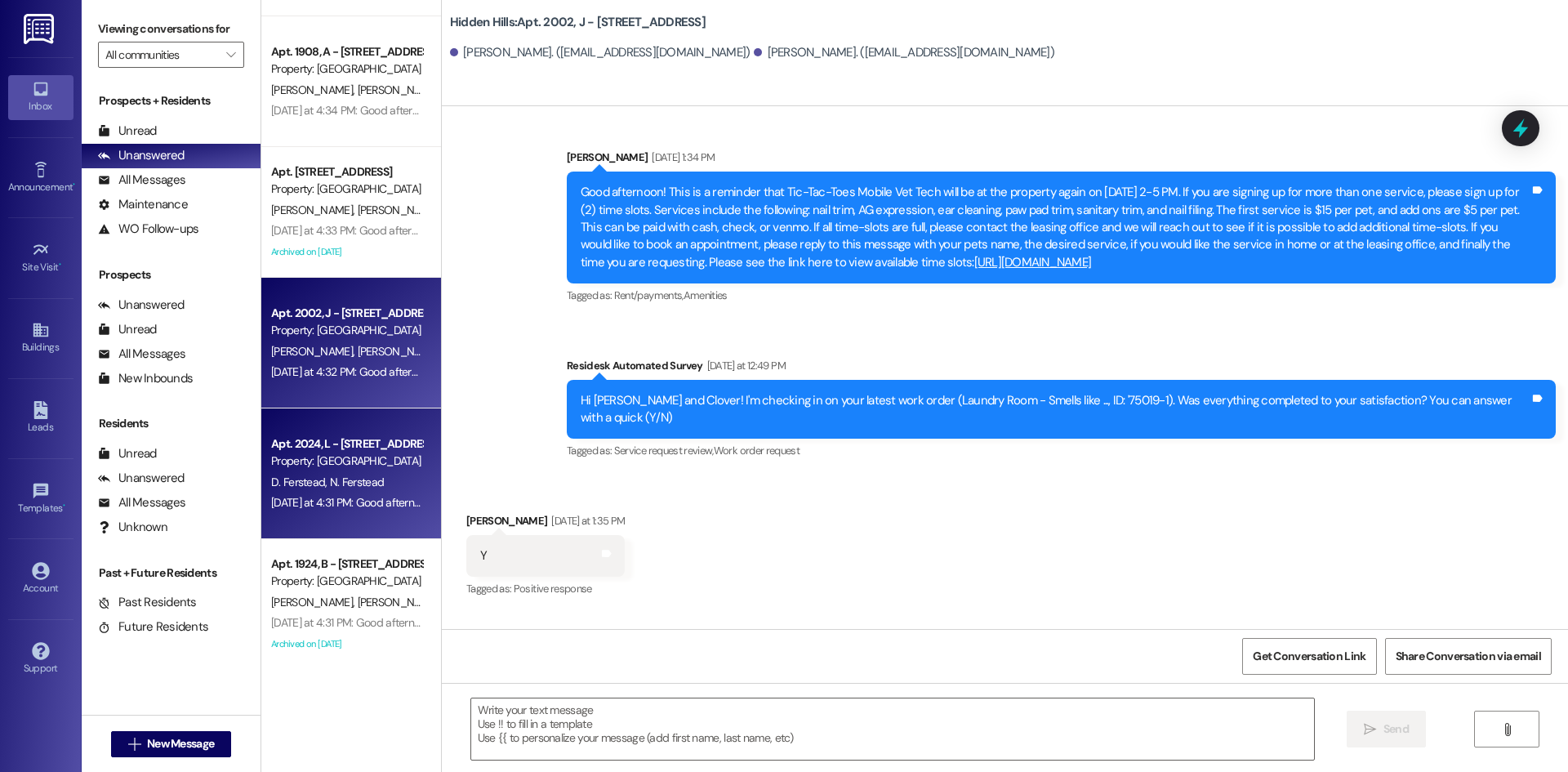
click at [341, 450] on div "Apt. 2024, L - [STREET_ADDRESS]" at bounding box center [346, 443] width 151 height 17
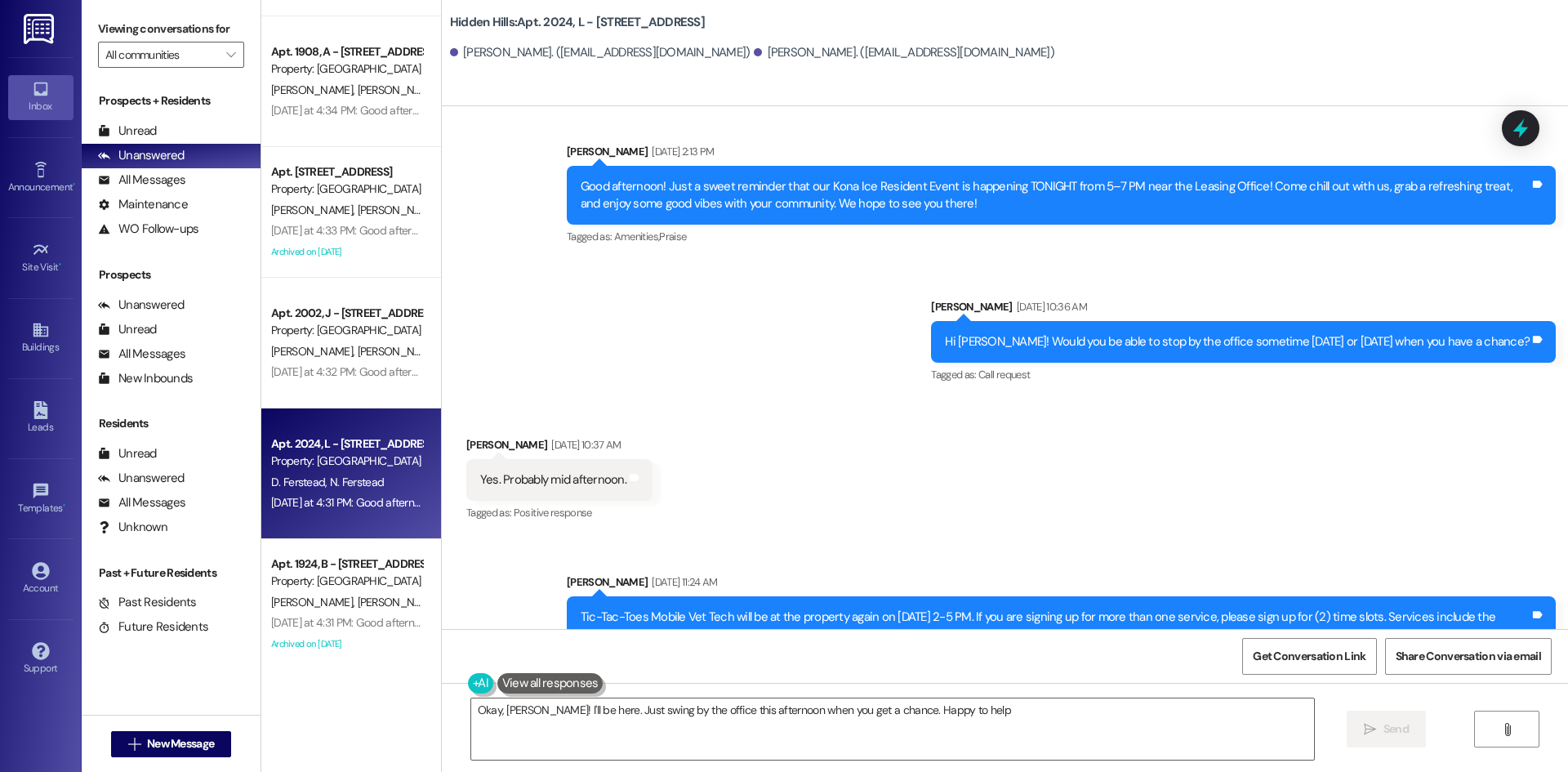
type textarea "Okay, [PERSON_NAME]! I'll be here. Just swing by the office this afternoon when…"
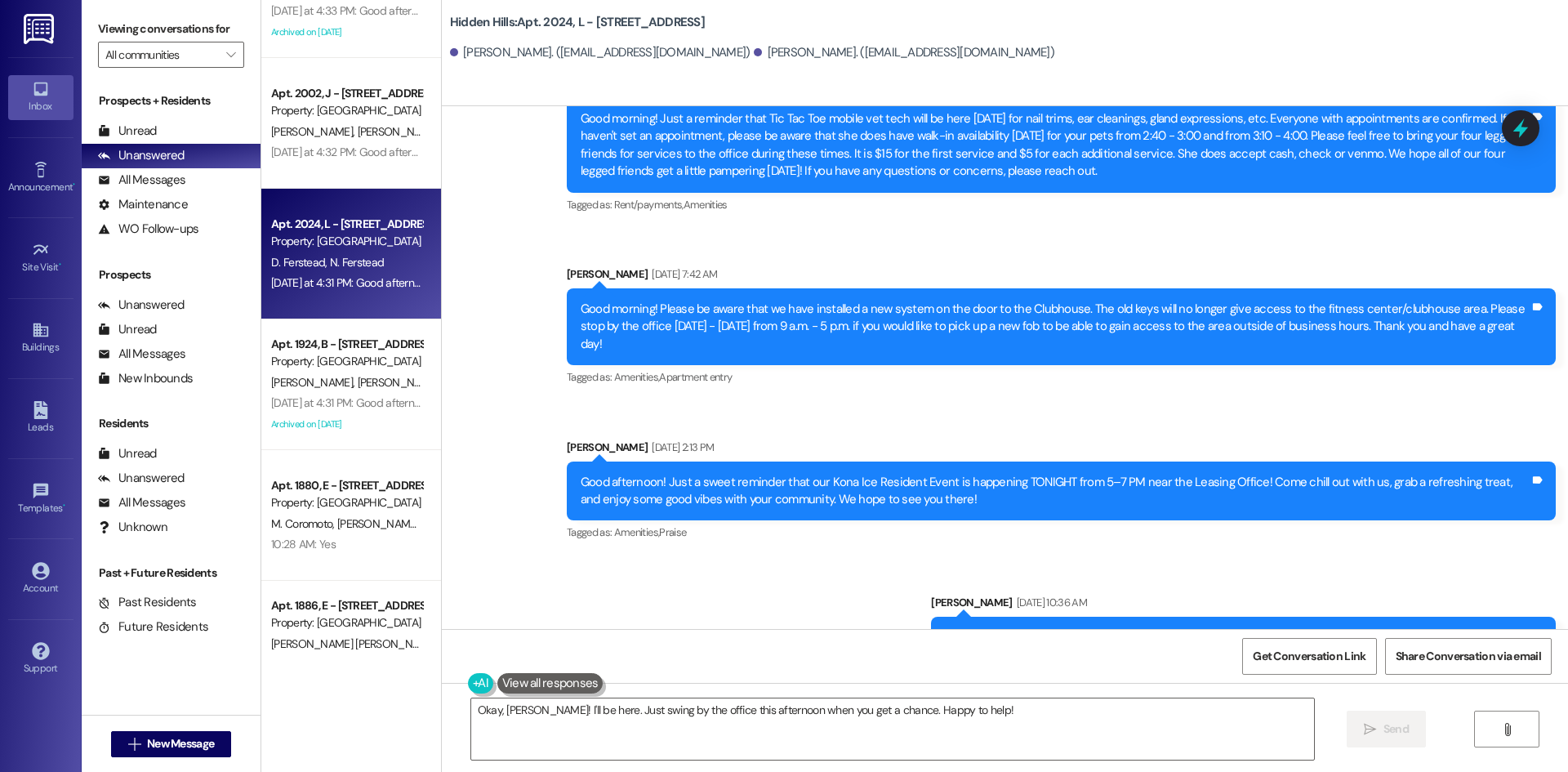
scroll to position [1174, 0]
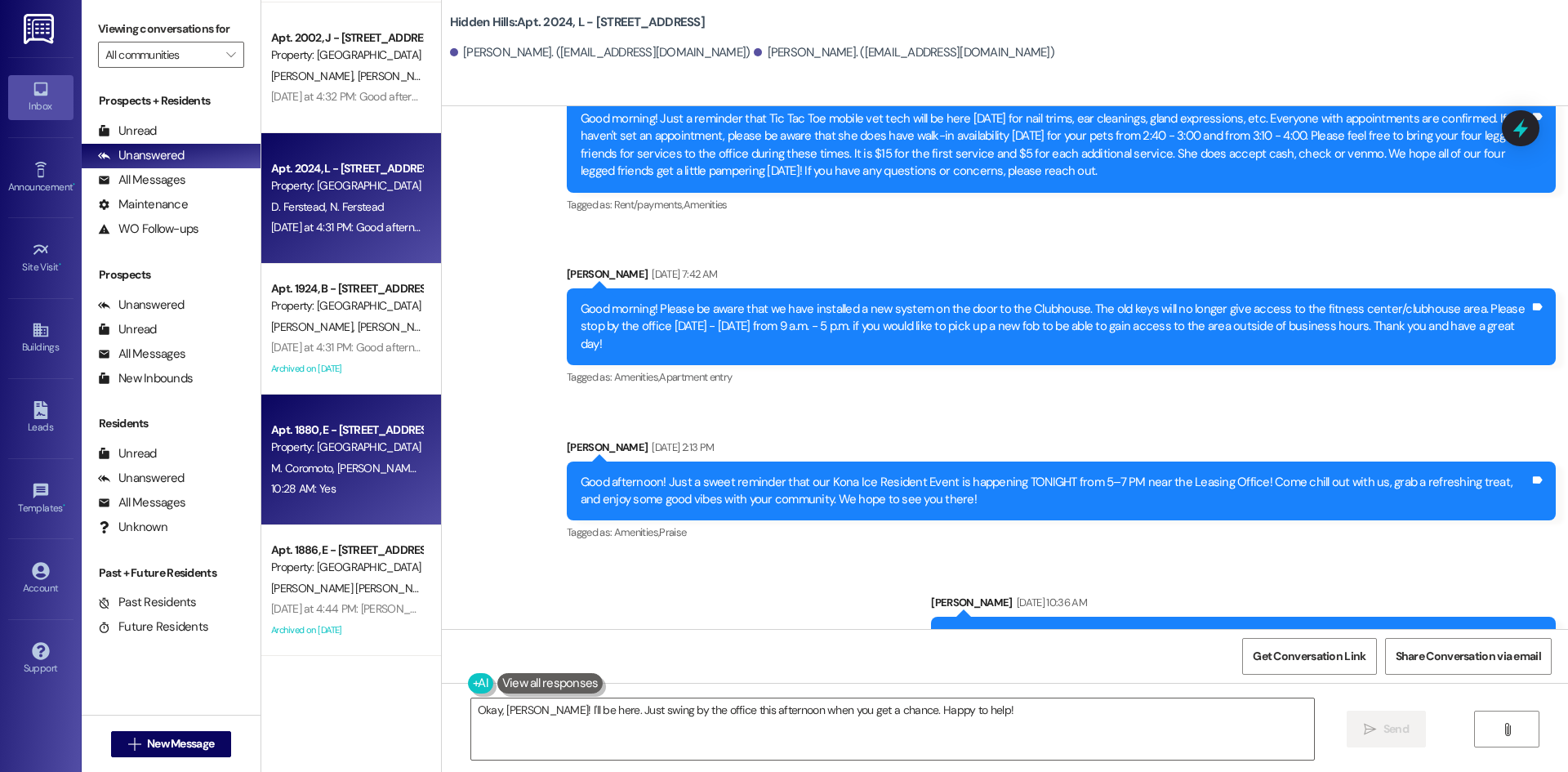
click at [355, 471] on span "[PERSON_NAME] [PERSON_NAME]" at bounding box center [420, 468] width 166 height 15
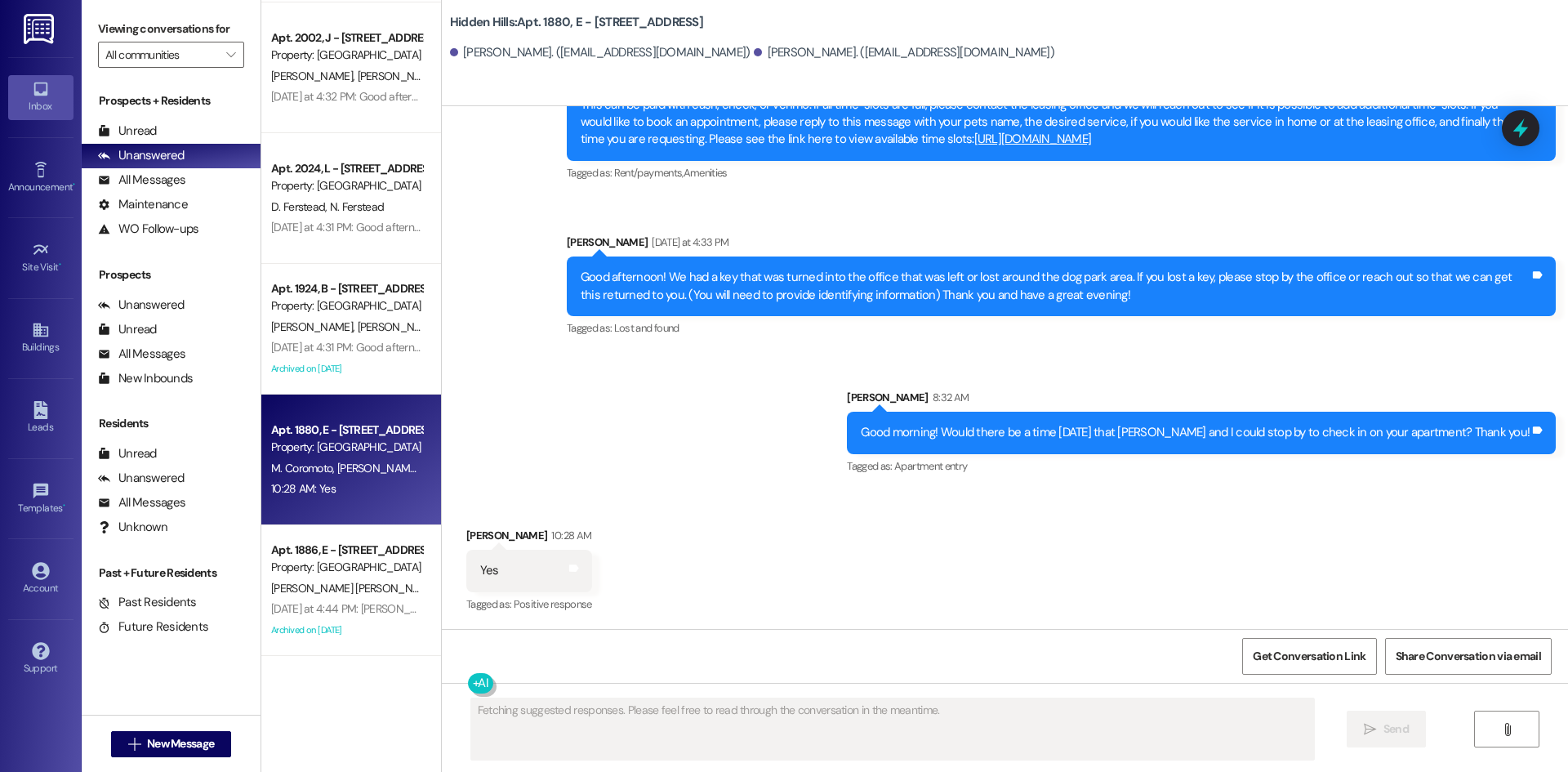
scroll to position [17935, 0]
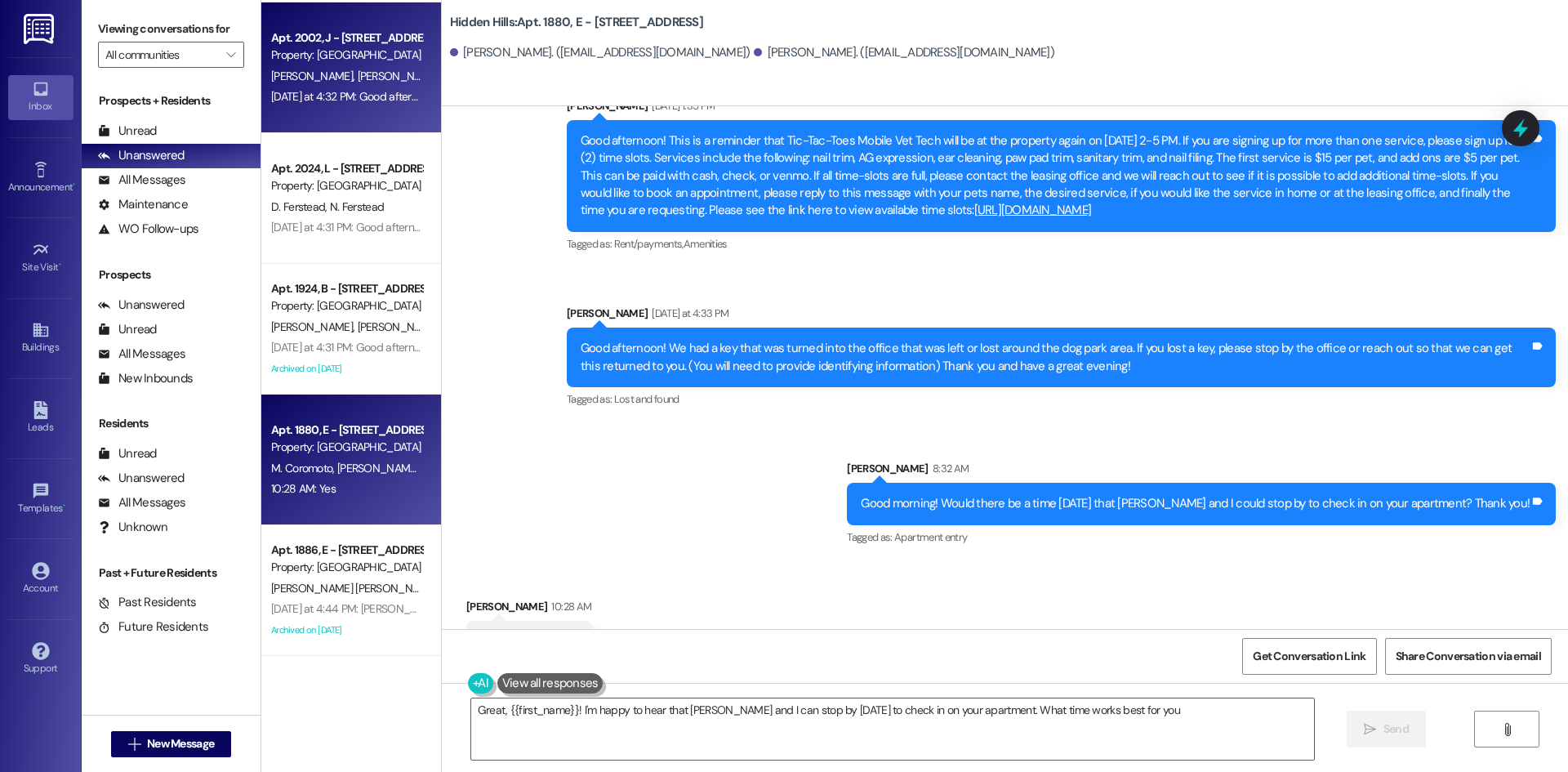
type textarea "Great, {{first_name}}! I'm happy to hear that [PERSON_NAME] and I can stop by […"
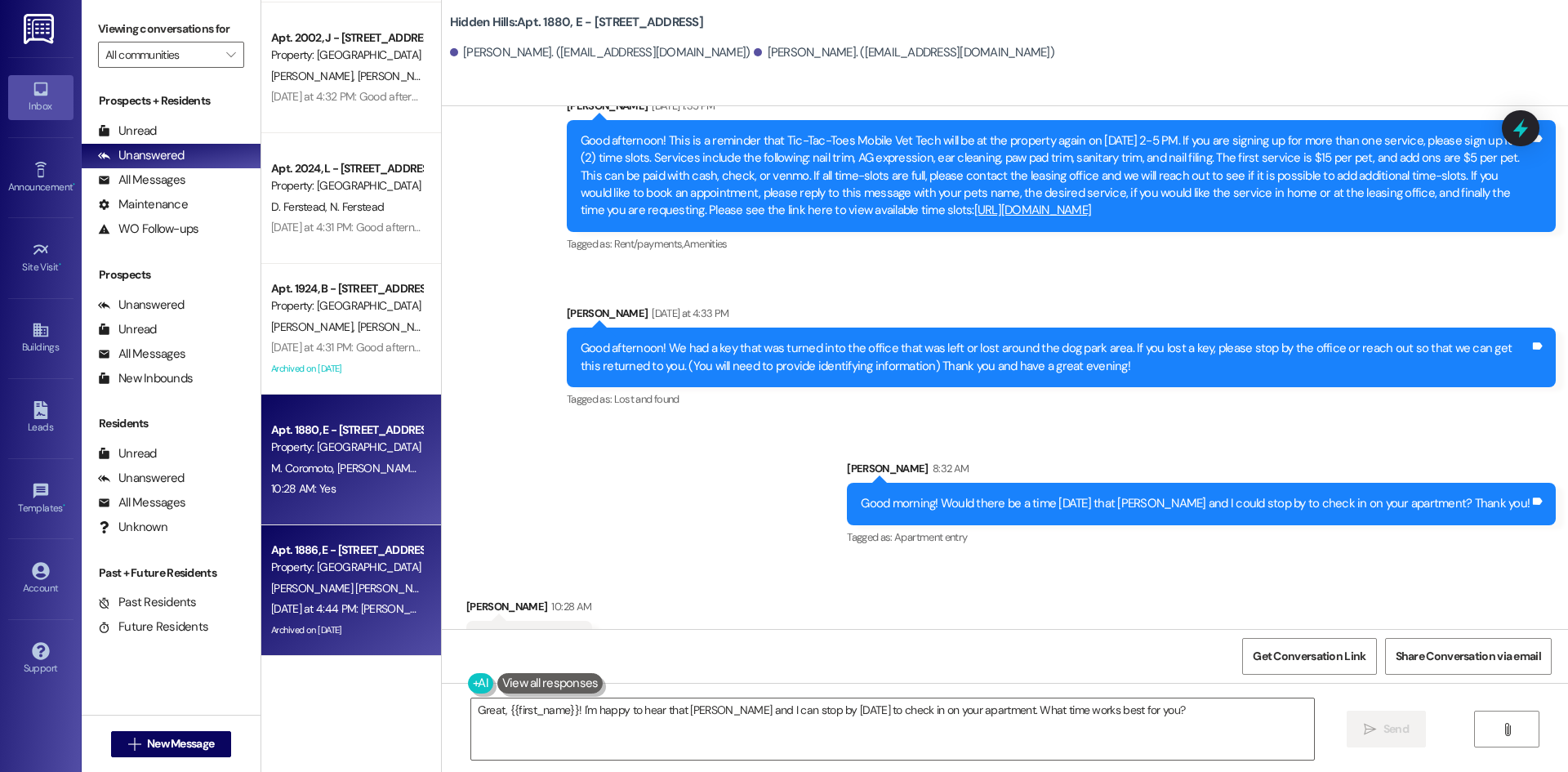
click at [388, 587] on div "[PERSON_NAME] [PERSON_NAME]" at bounding box center [346, 588] width 155 height 20
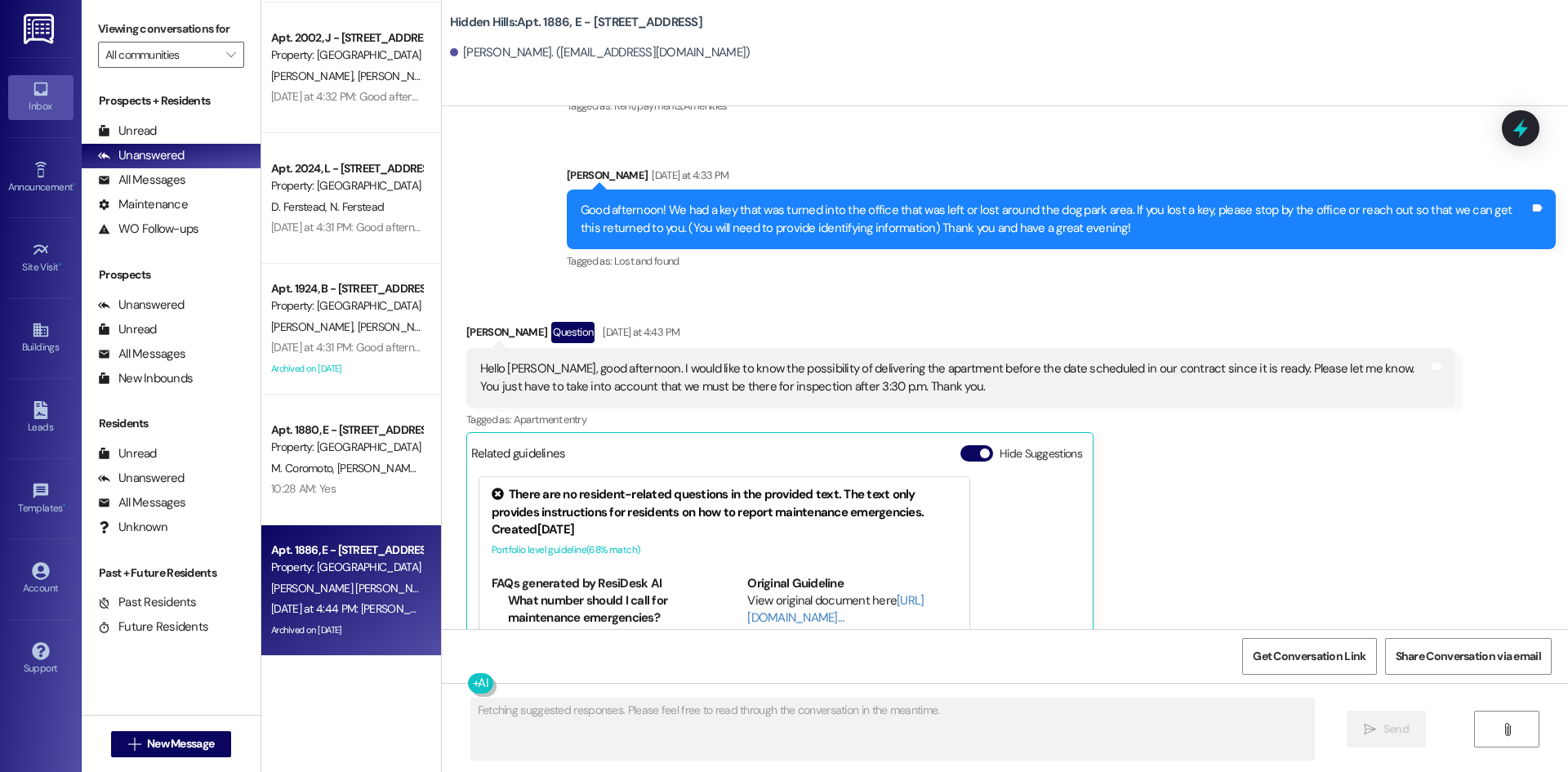
scroll to position [17488, 0]
